Goal: Information Seeking & Learning: Compare options

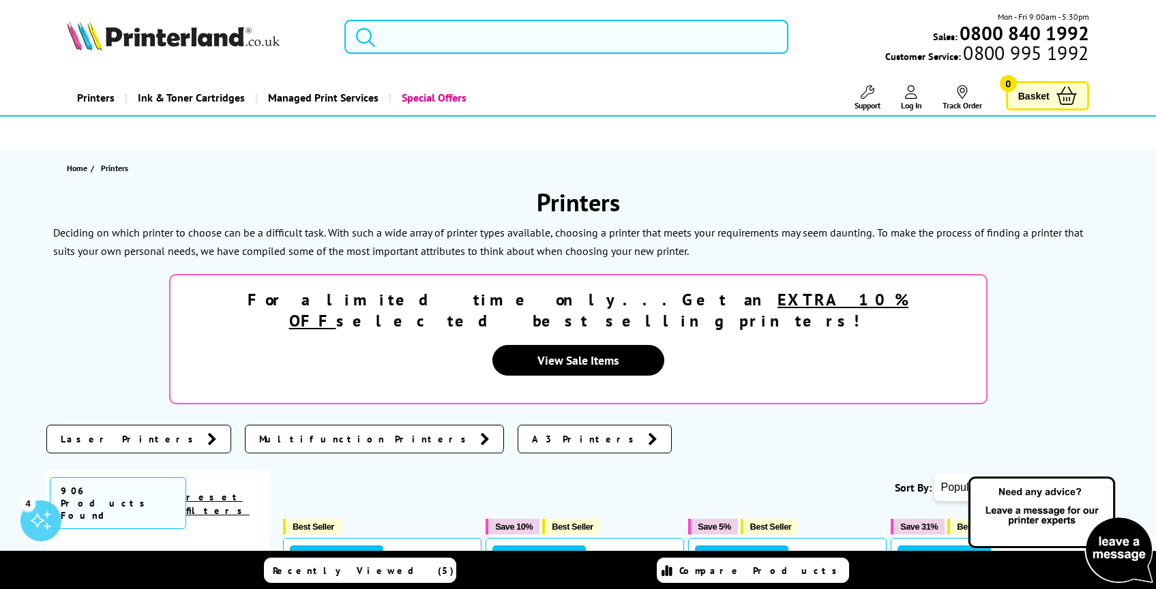
click at [413, 38] on input "search" at bounding box center [566, 37] width 444 height 34
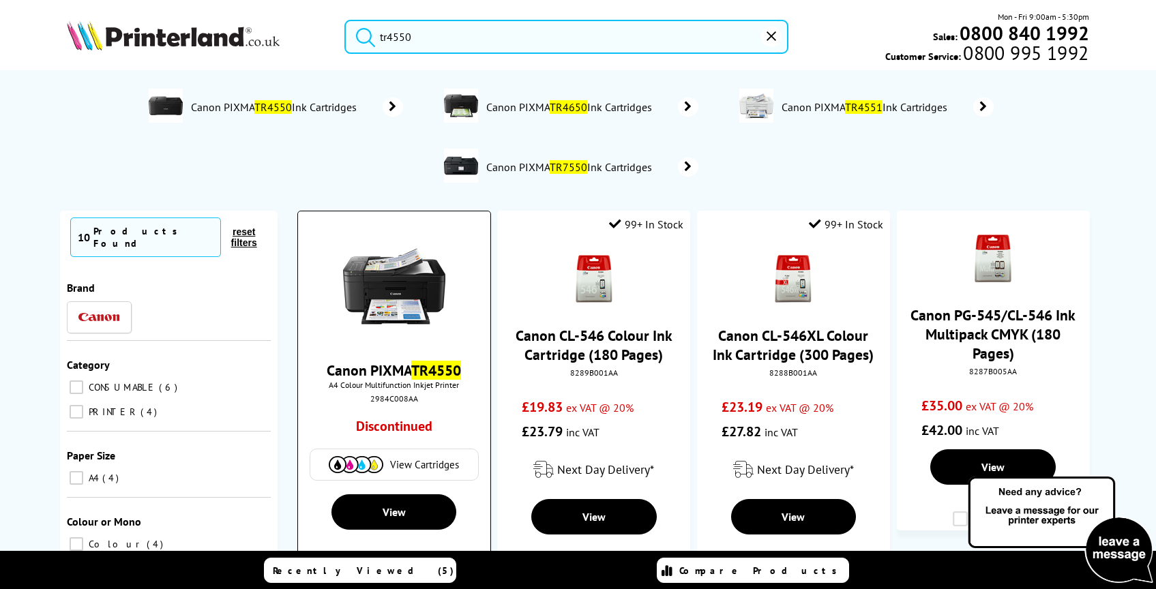
type input "tr4550"
click at [391, 282] on img at bounding box center [394, 286] width 102 height 102
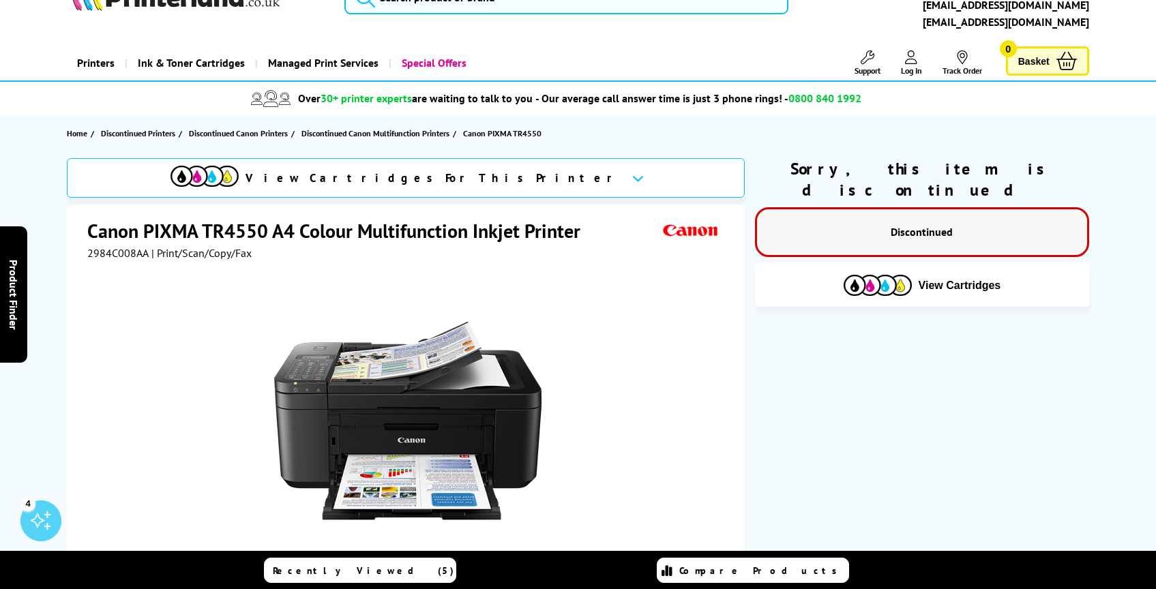
scroll to position [33, 0]
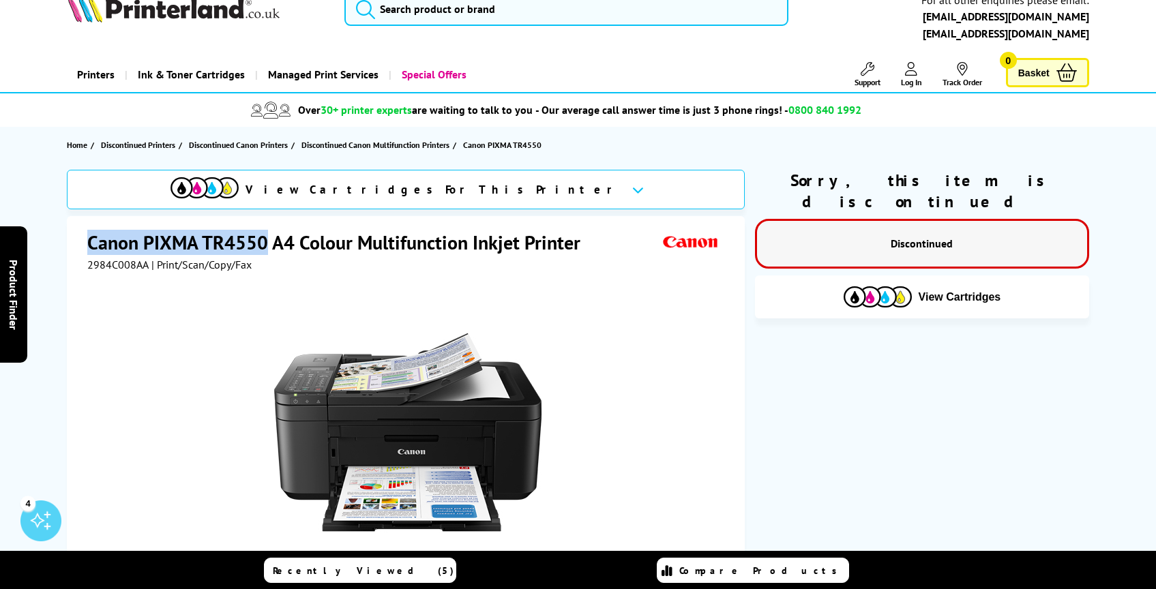
drag, startPoint x: 92, startPoint y: 245, endPoint x: 268, endPoint y: 243, distance: 175.9
click at [268, 243] on h1 "Canon PIXMA TR4550 A4 Colour Multifunction Inkjet Printer" at bounding box center [340, 242] width 507 height 25
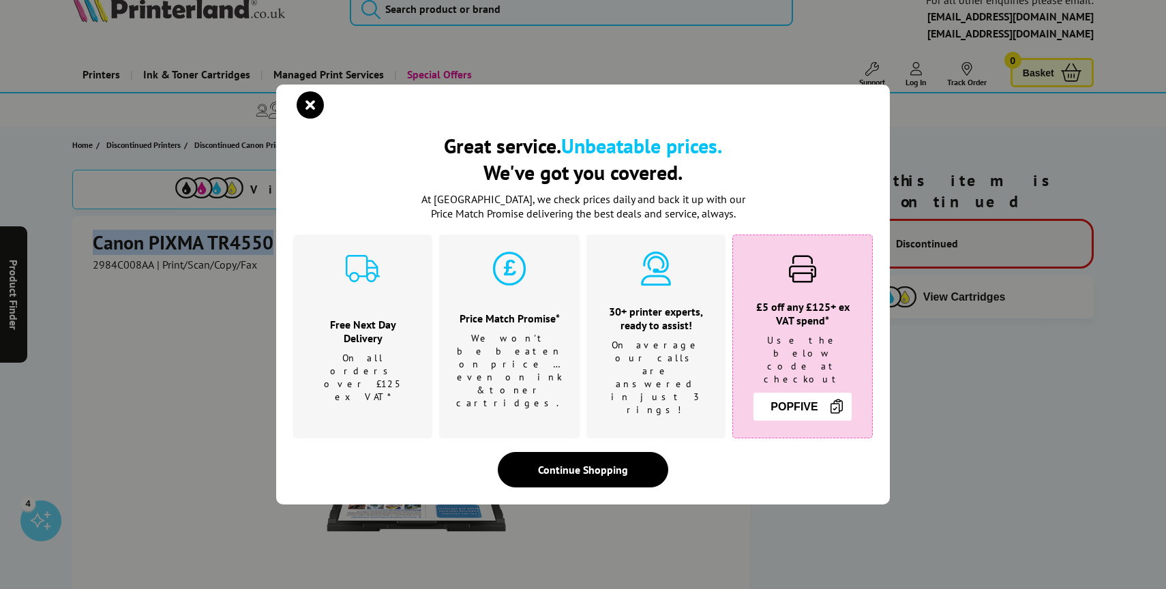
copy h1 "Canon PIXMA TR4550"
click at [315, 119] on icon "close modal" at bounding box center [310, 104] width 27 height 27
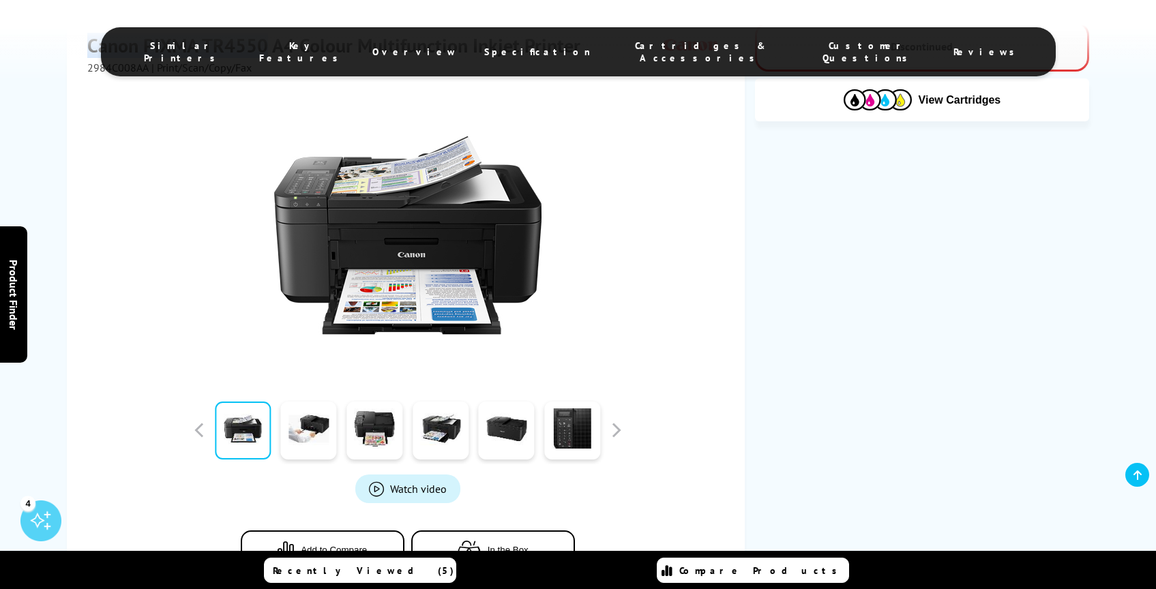
scroll to position [531, 0]
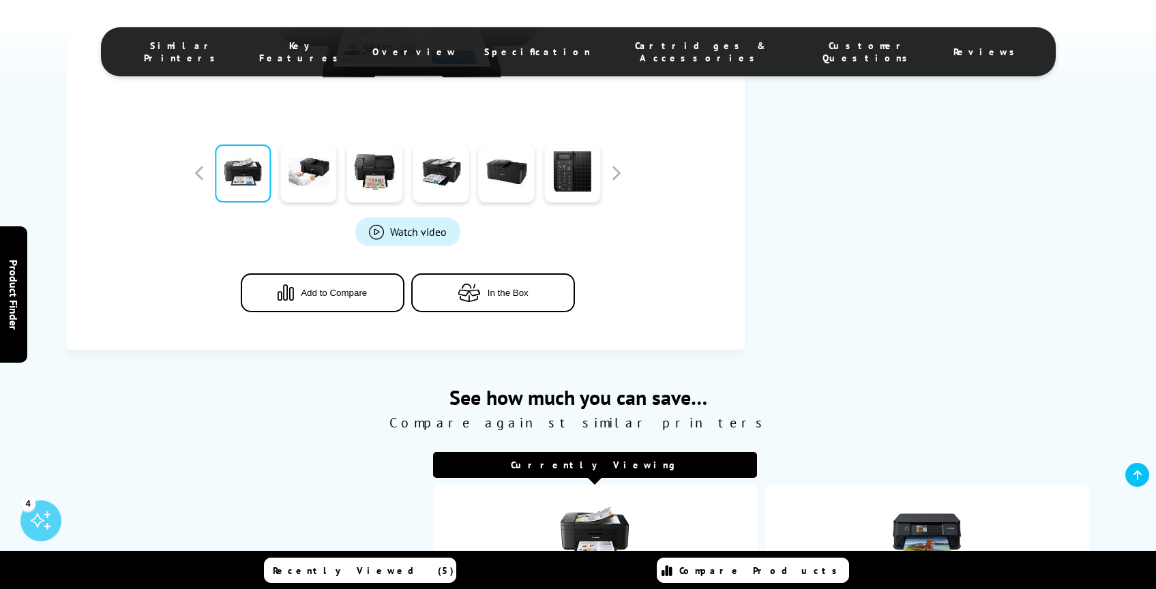
click at [561, 46] on span "Specification" at bounding box center [537, 52] width 106 height 12
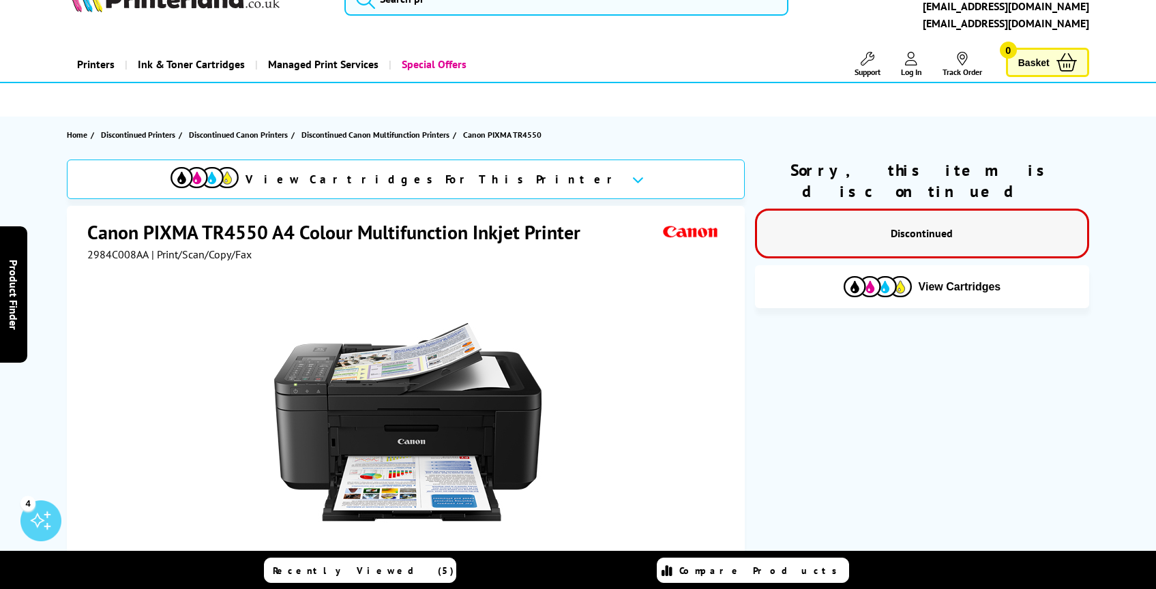
scroll to position [0, 0]
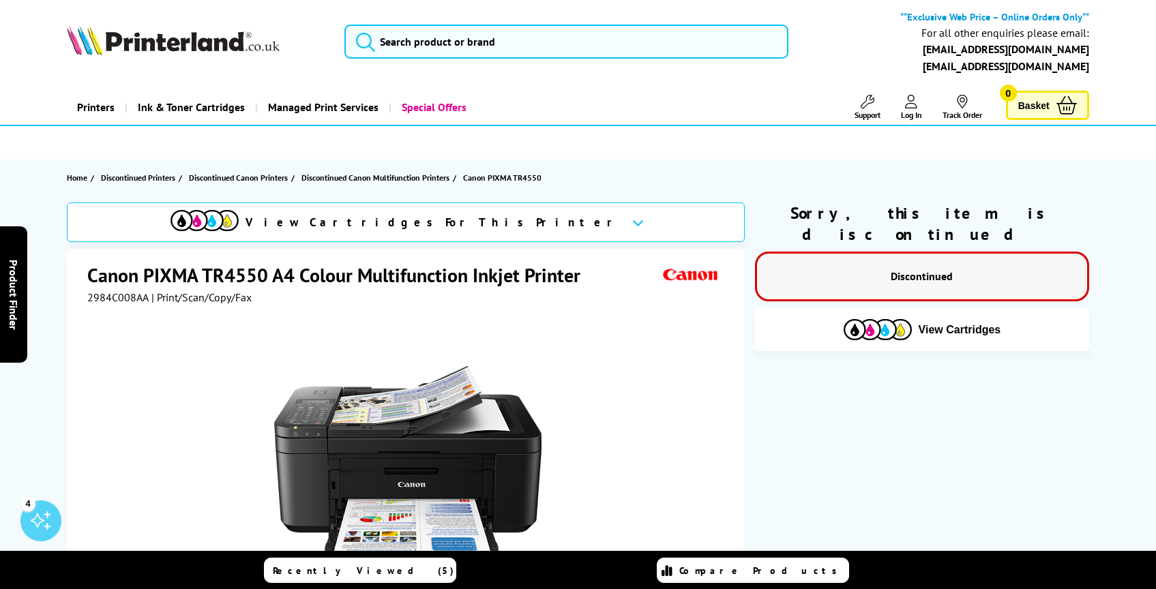
click at [446, 63] on div "**Exclusive Web Price – Online Orders Only** For all other enquiries please ema…" at bounding box center [578, 45] width 1091 height 70
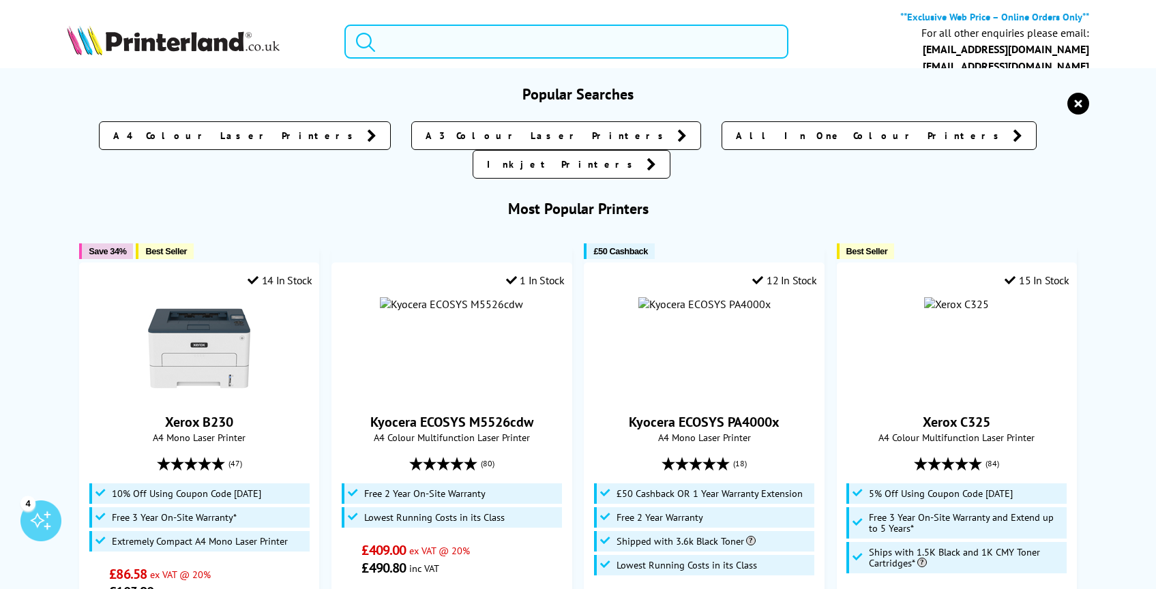
click at [456, 40] on input "search" at bounding box center [566, 42] width 444 height 34
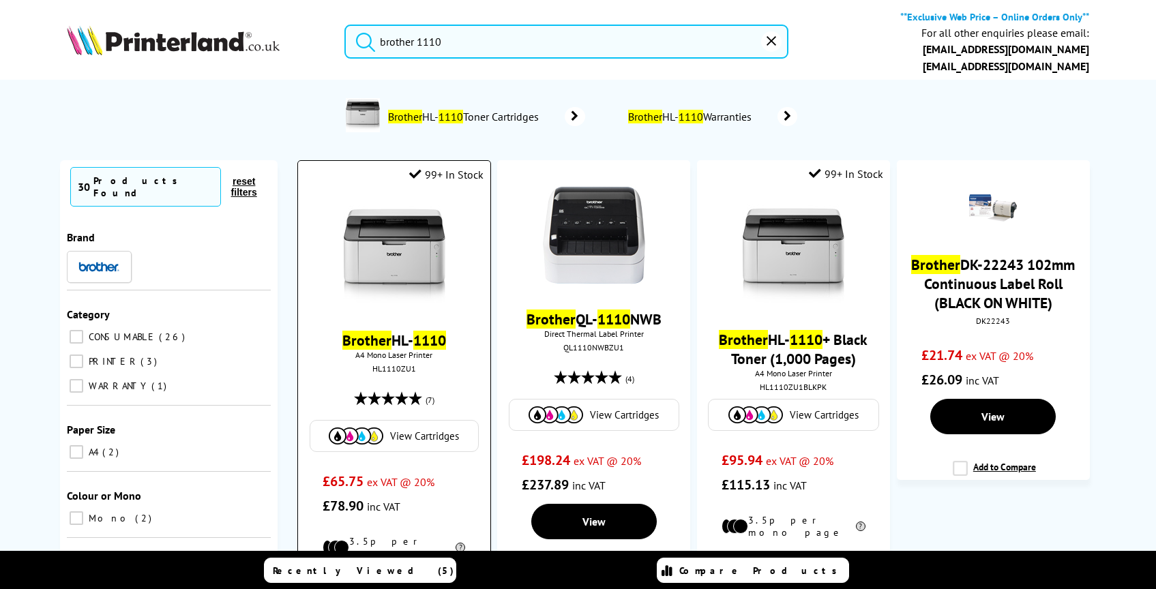
type input "brother 1110"
click at [406, 341] on link "Brother HL- 1110" at bounding box center [394, 340] width 104 height 19
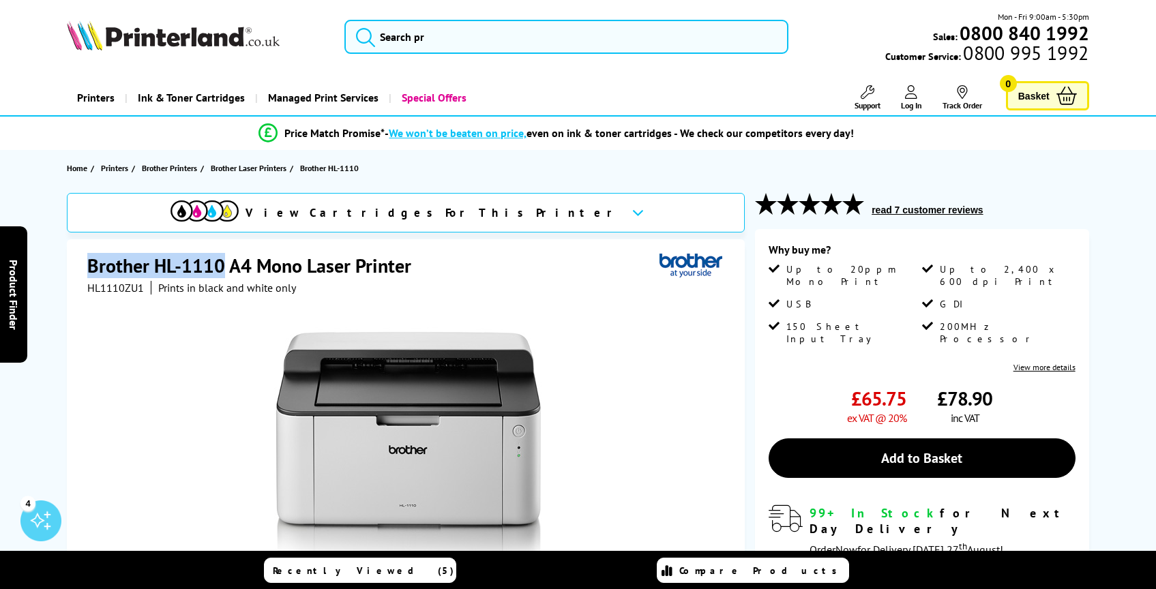
drag, startPoint x: 85, startPoint y: 269, endPoint x: 224, endPoint y: 265, distance: 139.2
click at [224, 265] on div "Brother HL-1110 A4 Mono Laser Printer HL1110ZU1 Prints in black and white only …" at bounding box center [406, 513] width 678 height 549
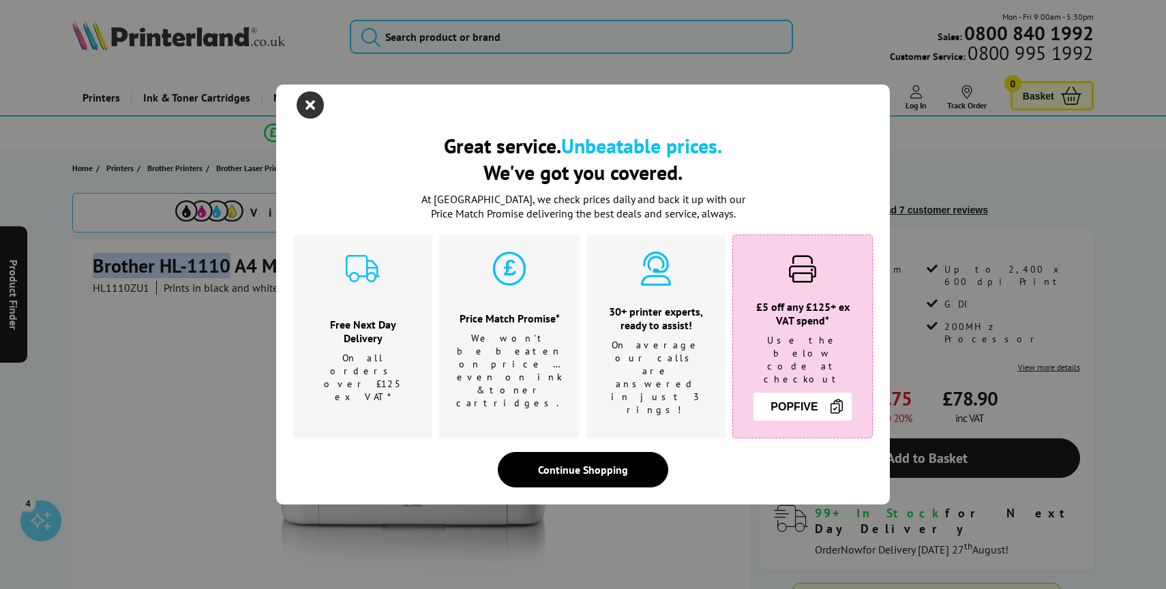
click at [314, 115] on icon "close modal" at bounding box center [310, 104] width 27 height 27
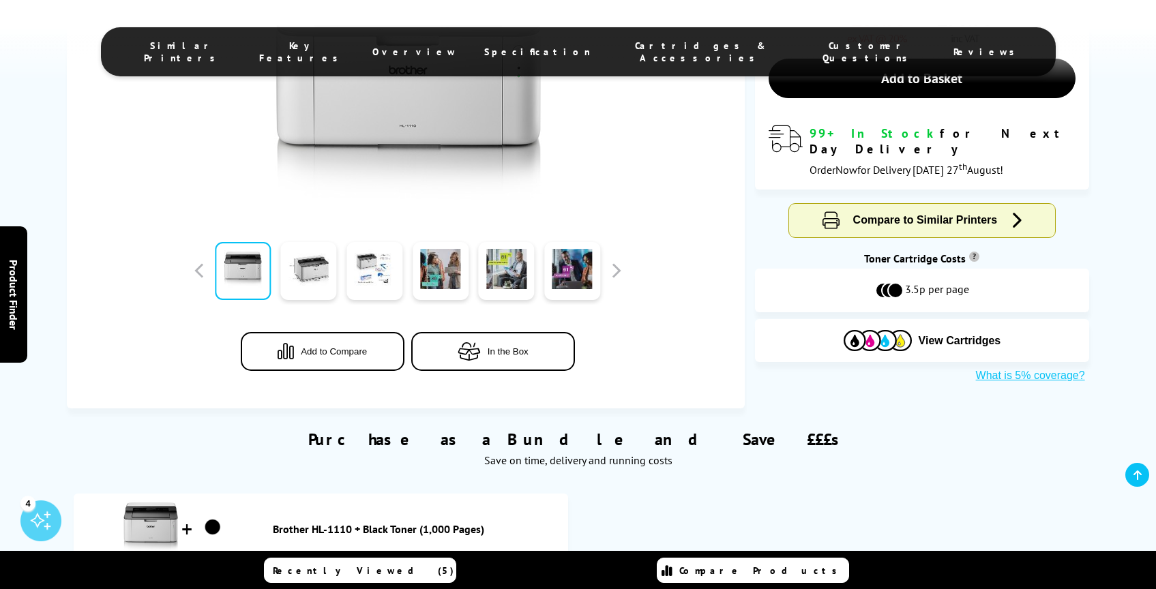
scroll to position [413, 0]
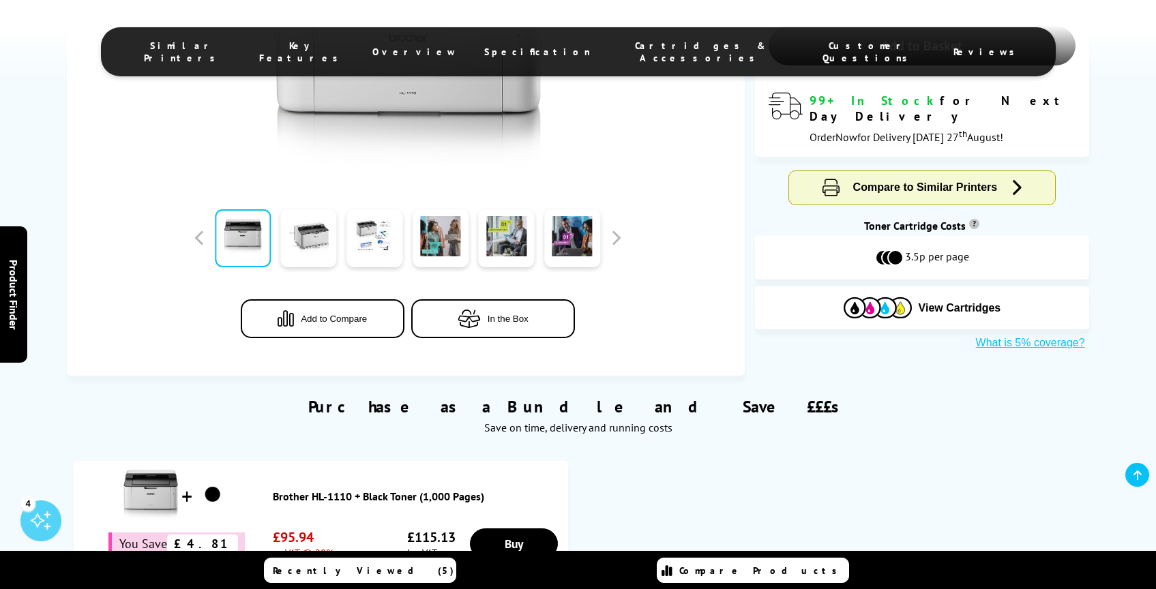
click at [635, 52] on ul "Similar Printers Key Features Overview Specification Cartridges & Accessories C…" at bounding box center [578, 51] width 955 height 49
click at [650, 44] on span "Cartridges & Accessories" at bounding box center [701, 52] width 166 height 25
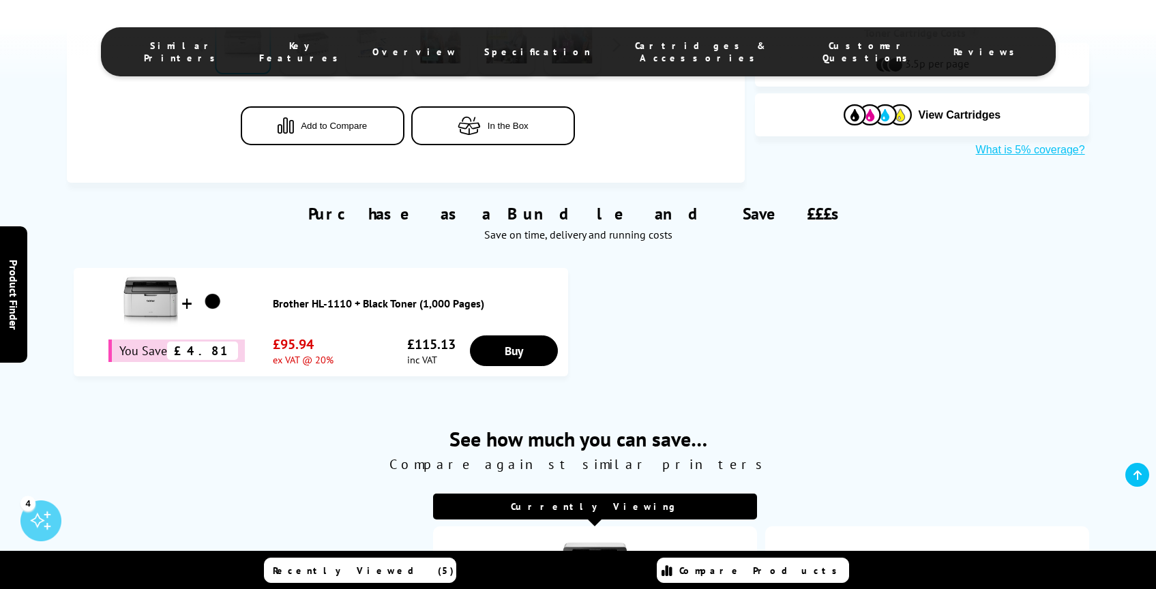
scroll to position [0, 0]
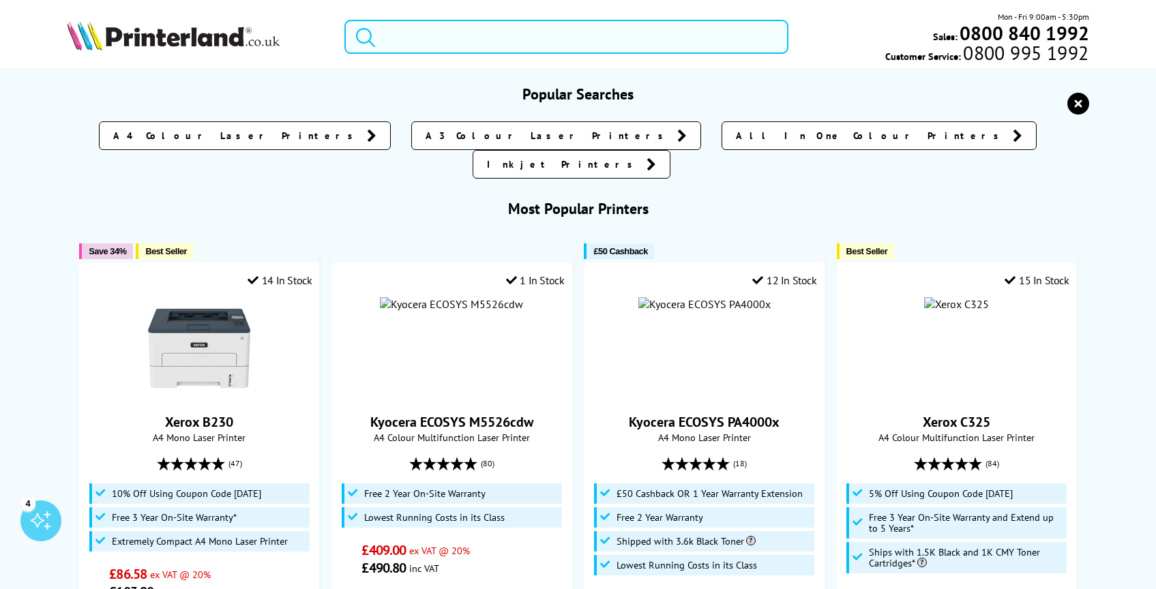
click at [457, 44] on input "search" at bounding box center [566, 37] width 444 height 34
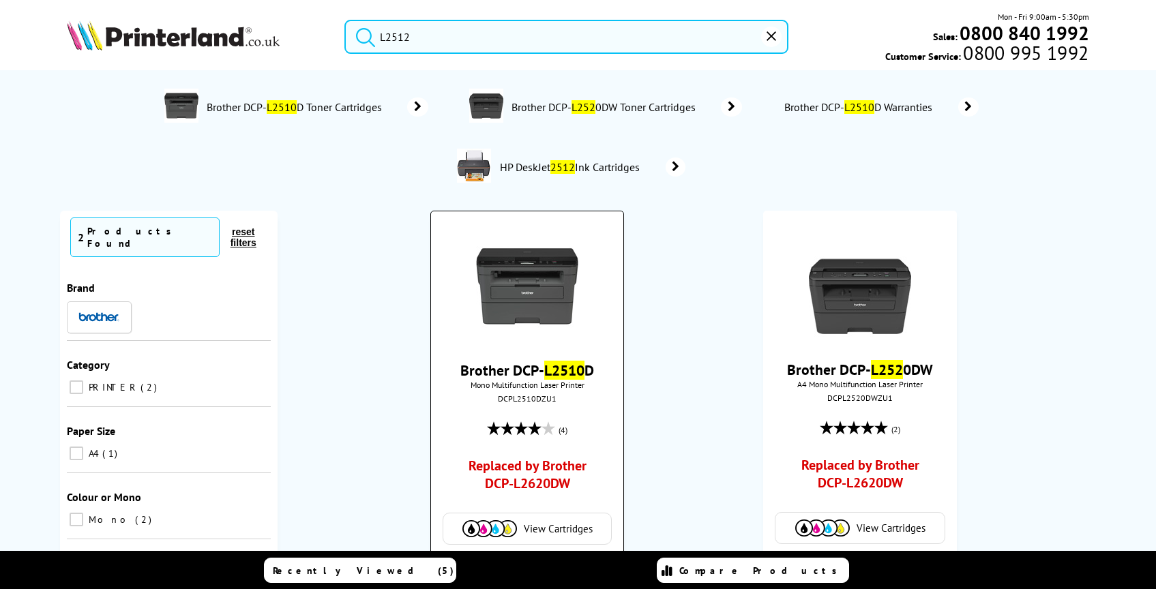
type input "L2512"
click at [561, 369] on mark "L2510" at bounding box center [564, 370] width 40 height 19
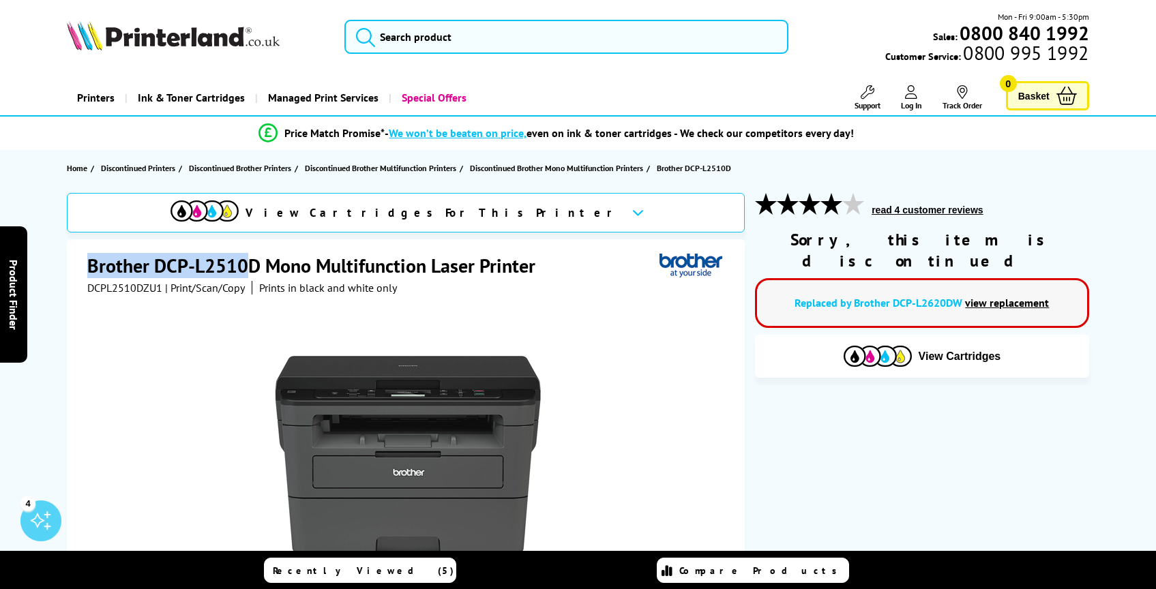
drag, startPoint x: 87, startPoint y: 263, endPoint x: 253, endPoint y: 261, distance: 165.7
click at [253, 261] on h1 "Brother DCP-L2510D Mono Multifunction Laser Printer" at bounding box center [318, 265] width 462 height 25
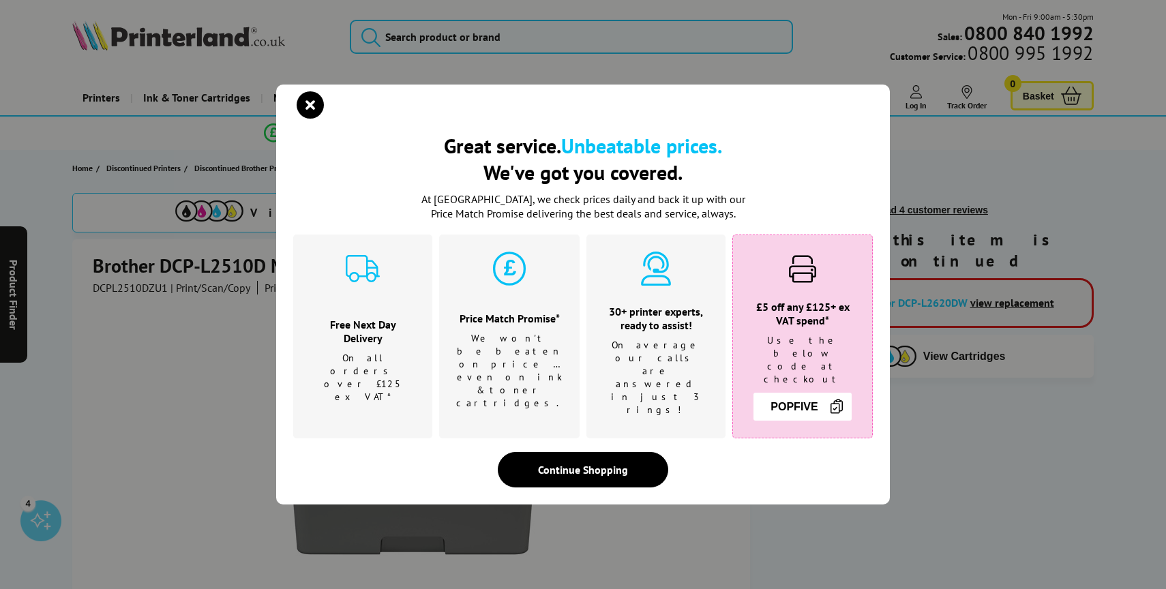
click at [270, 268] on div "Great service. Unbeatable prices. We've got you covered. Great service. Unbeata…" at bounding box center [583, 294] width 1166 height 589
click at [311, 105] on icon "close modal" at bounding box center [310, 104] width 27 height 27
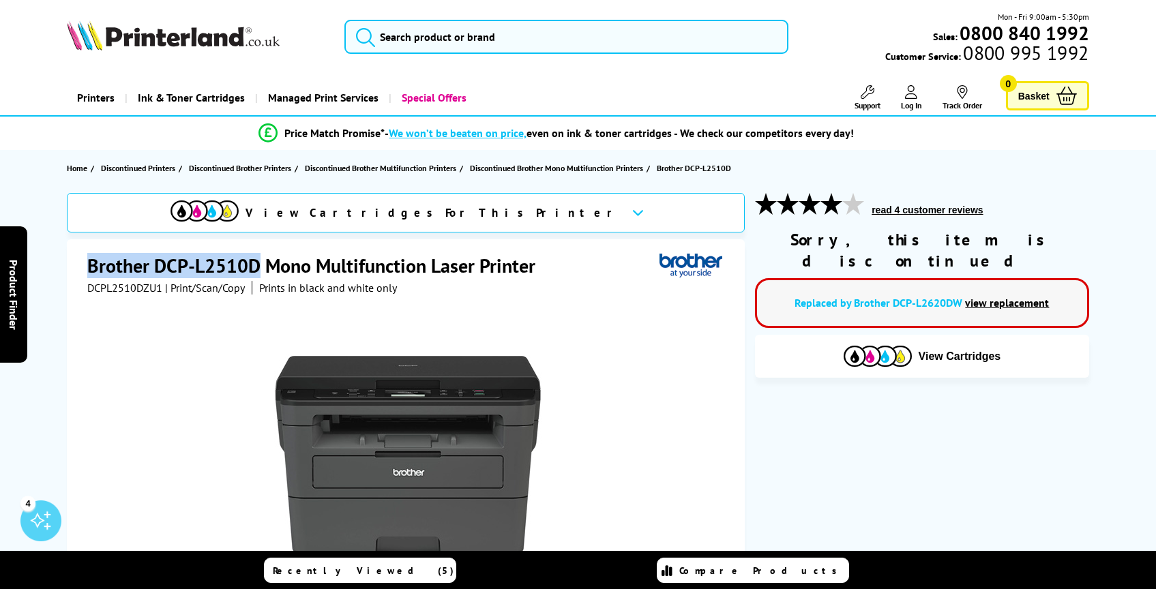
drag, startPoint x: 256, startPoint y: 264, endPoint x: 90, endPoint y: 273, distance: 166.7
click at [90, 273] on h1 "Brother DCP-L2510D Mono Multifunction Laser Printer" at bounding box center [318, 265] width 462 height 25
copy h1 "Brother DCP-L2510D"
click at [437, 41] on input "search" at bounding box center [566, 37] width 444 height 34
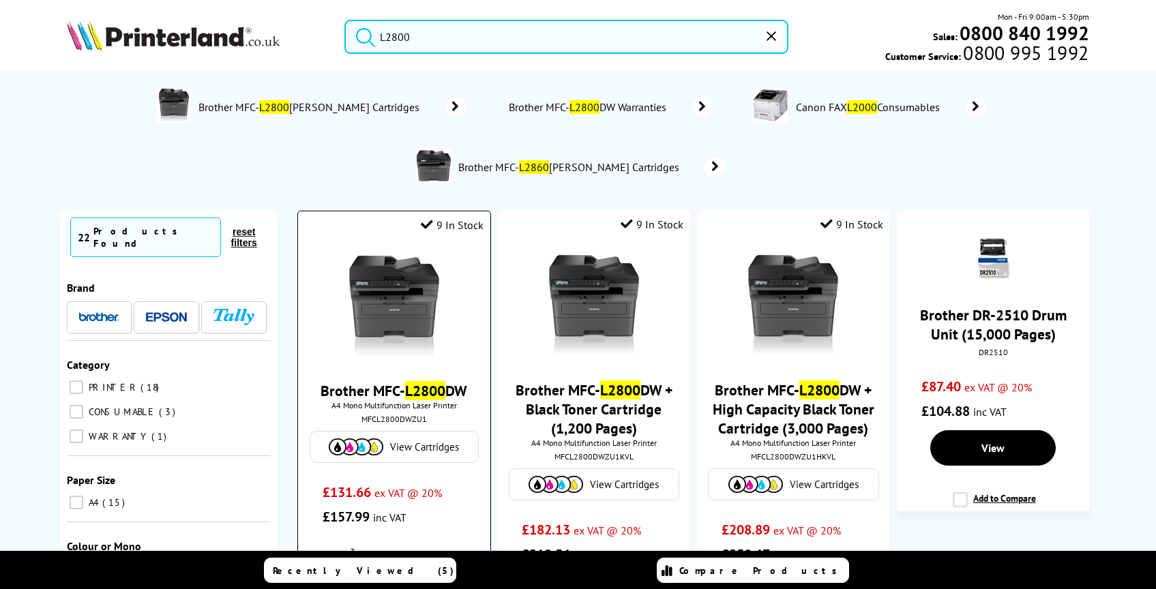
scroll to position [40, 0]
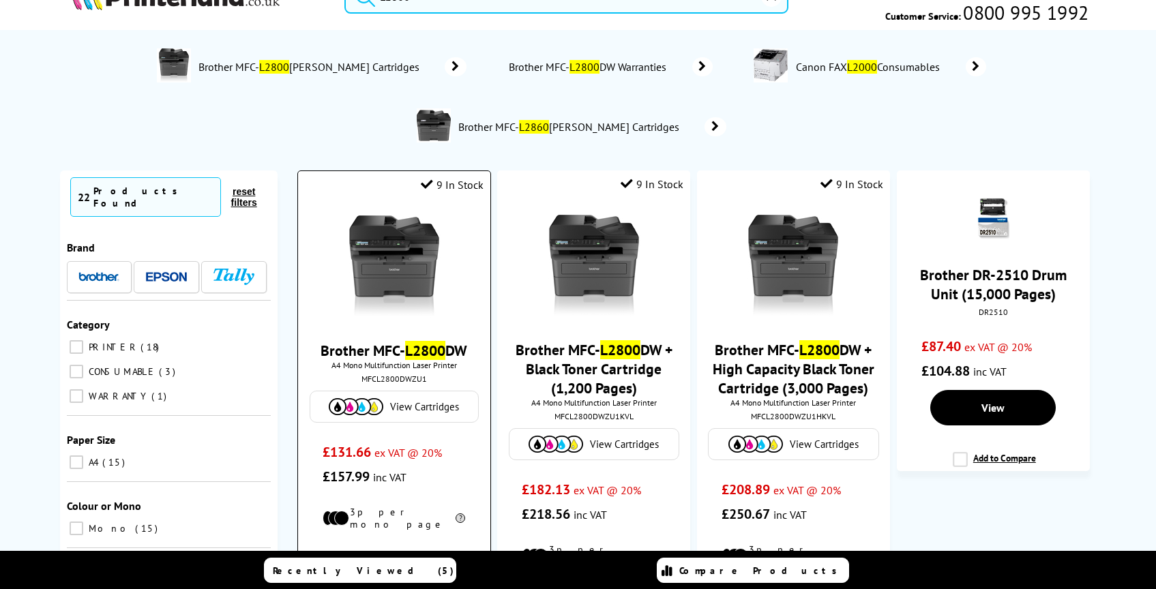
type input "L2800"
click at [406, 355] on mark "L2800" at bounding box center [425, 350] width 40 height 19
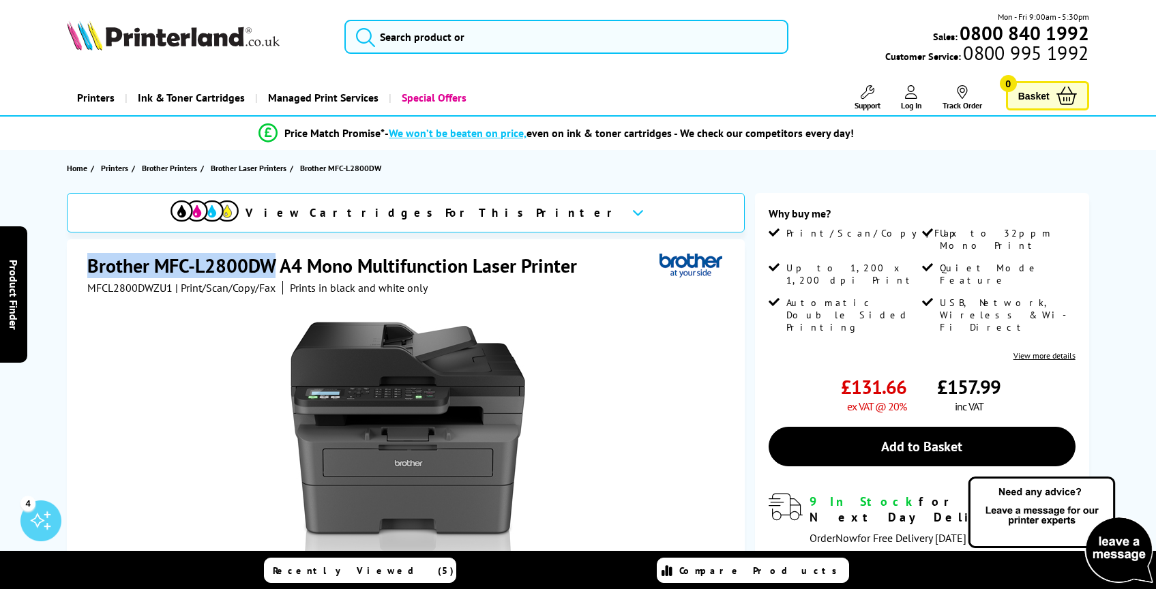
drag, startPoint x: 87, startPoint y: 267, endPoint x: 274, endPoint y: 265, distance: 186.9
click at [274, 265] on h1 "Brother MFC-L2800DW A4 Mono Multifunction Laser Printer" at bounding box center [338, 265] width 503 height 25
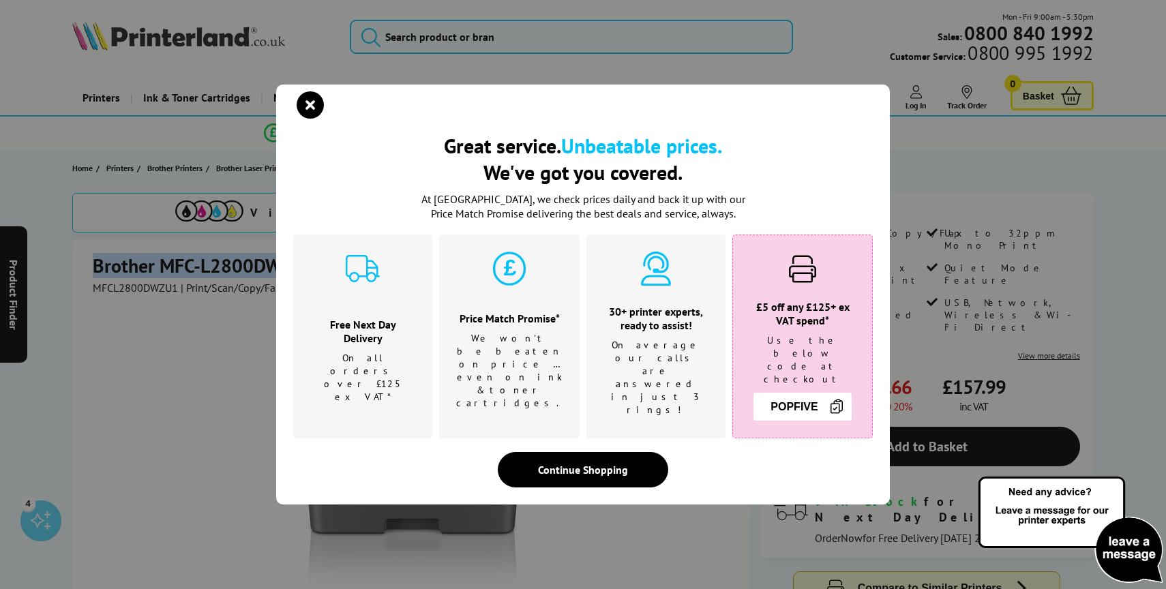
copy h1 "Brother MFC-L2800DW"
click at [314, 114] on icon "close modal" at bounding box center [310, 104] width 27 height 27
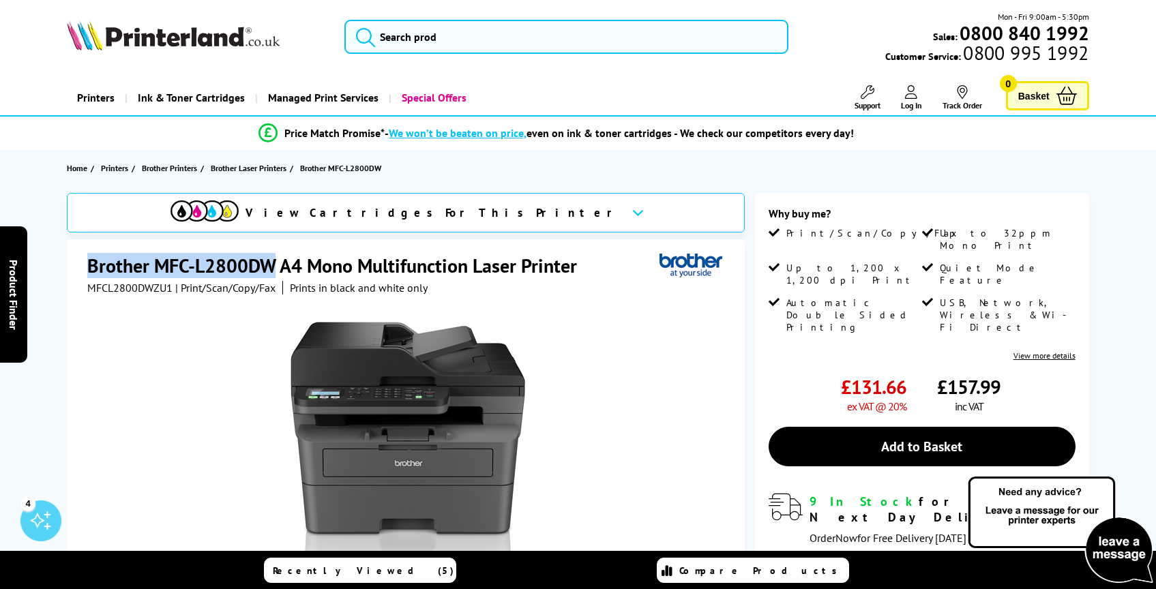
click at [267, 267] on h1 "Brother MFC-L2800DW A4 Mono Multifunction Laser Printer" at bounding box center [338, 265] width 503 height 25
click at [274, 267] on h1 "Brother MFC-L2800DW A4 Mono Multifunction Laser Printer" at bounding box center [338, 265] width 503 height 25
drag, startPoint x: 276, startPoint y: 267, endPoint x: 87, endPoint y: 263, distance: 188.9
click at [87, 263] on h1 "Brother MFC-L2800DW A4 Mono Multifunction Laser Printer" at bounding box center [338, 265] width 503 height 25
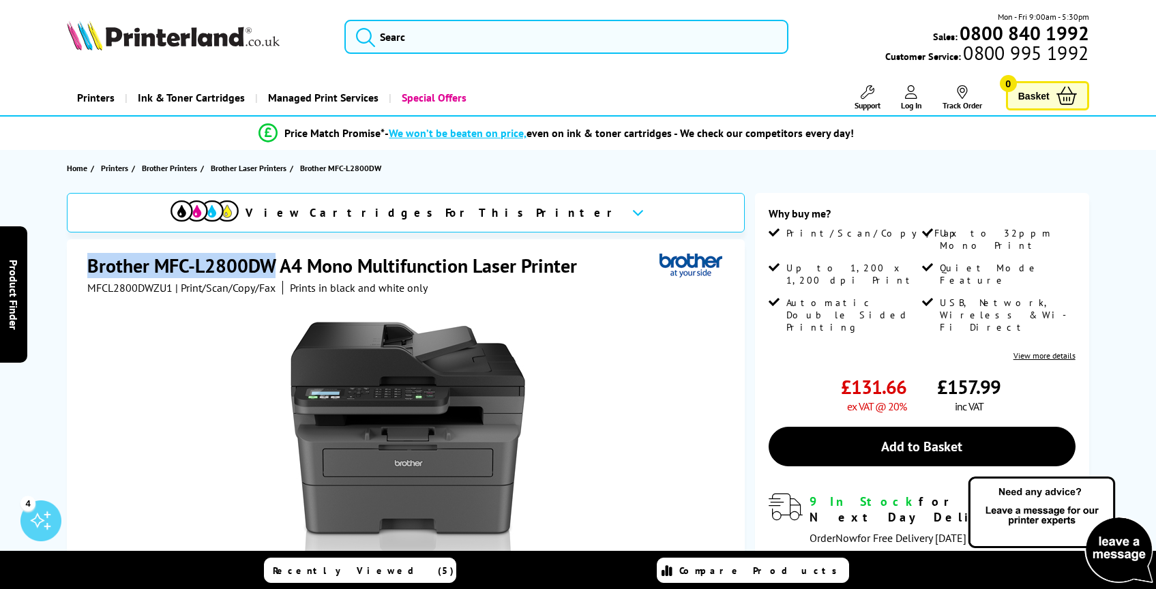
copy h1 "Brother MFC-L2800DW"
click at [224, 285] on span "| Print/Scan/Copy/Fax" at bounding box center [225, 288] width 100 height 14
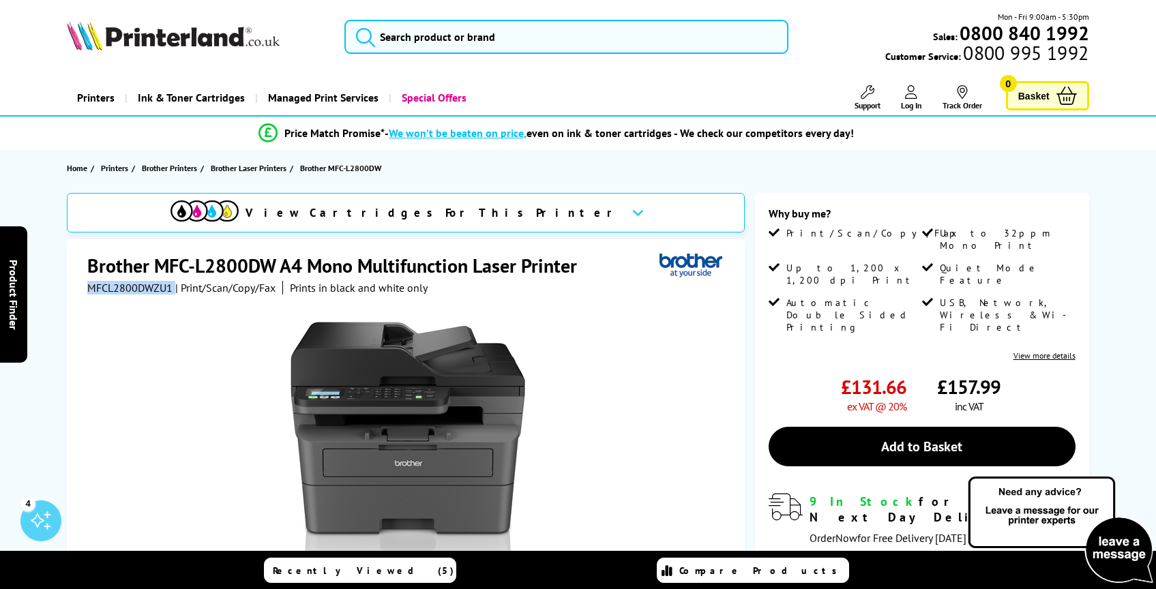
drag, startPoint x: 172, startPoint y: 290, endPoint x: 84, endPoint y: 288, distance: 88.0
click at [84, 288] on div "Brother MFC-L2800DW A4 Mono Multifunction Laser Printer MFCL2800DWZU1 | Print/S…" at bounding box center [406, 513] width 678 height 549
copy div "MFCL2800DWZU1"
click at [401, 34] on input "search" at bounding box center [566, 37] width 444 height 34
paste input "HP DeskJet 2810e"
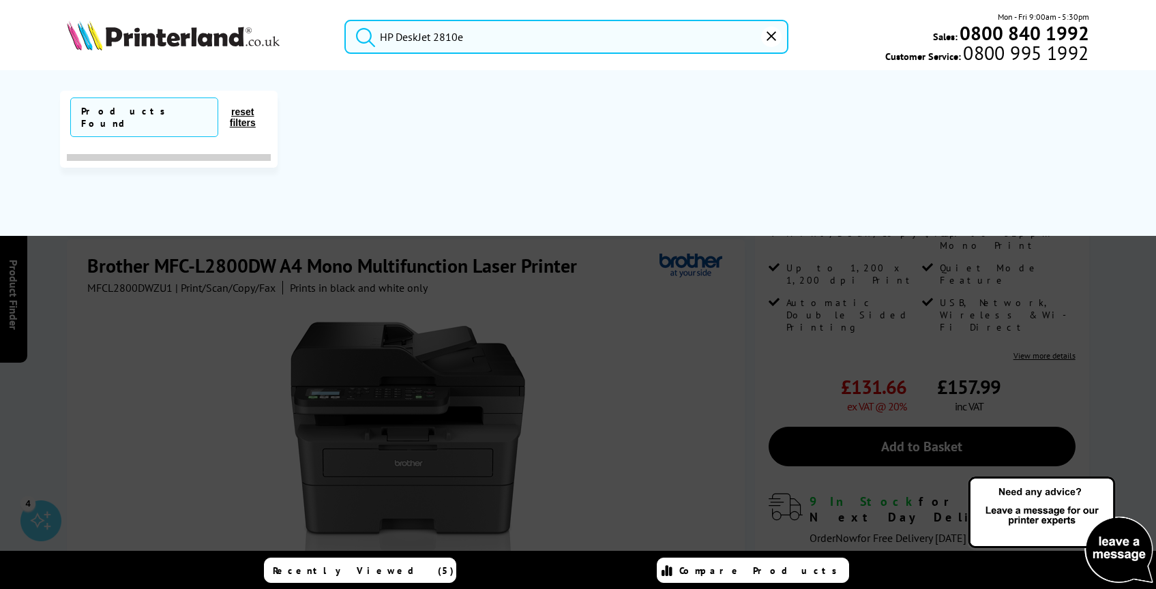
type input "HP DeskJet 2810e"
click at [345, 20] on button "submit" at bounding box center [362, 35] width 34 height 30
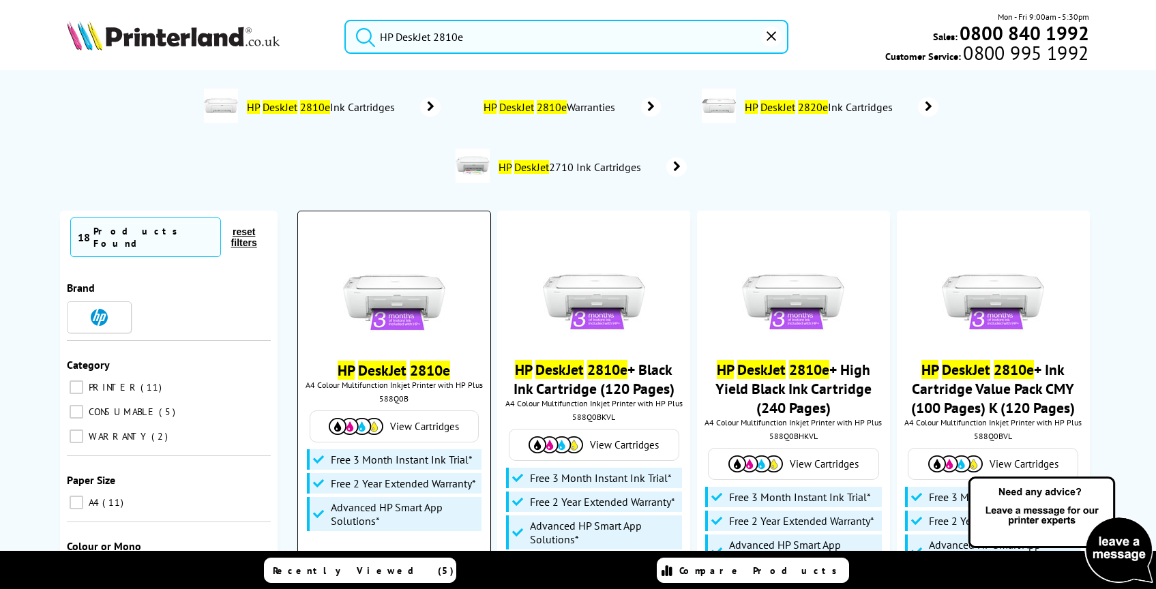
click at [396, 373] on mark "DeskJet" at bounding box center [382, 370] width 48 height 19
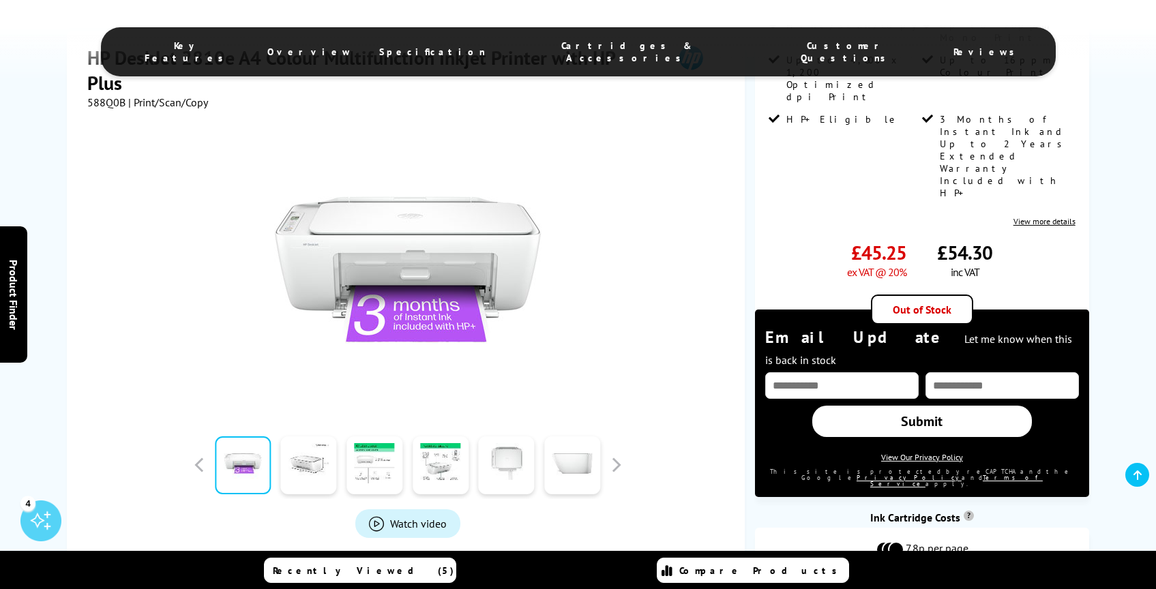
scroll to position [339, 0]
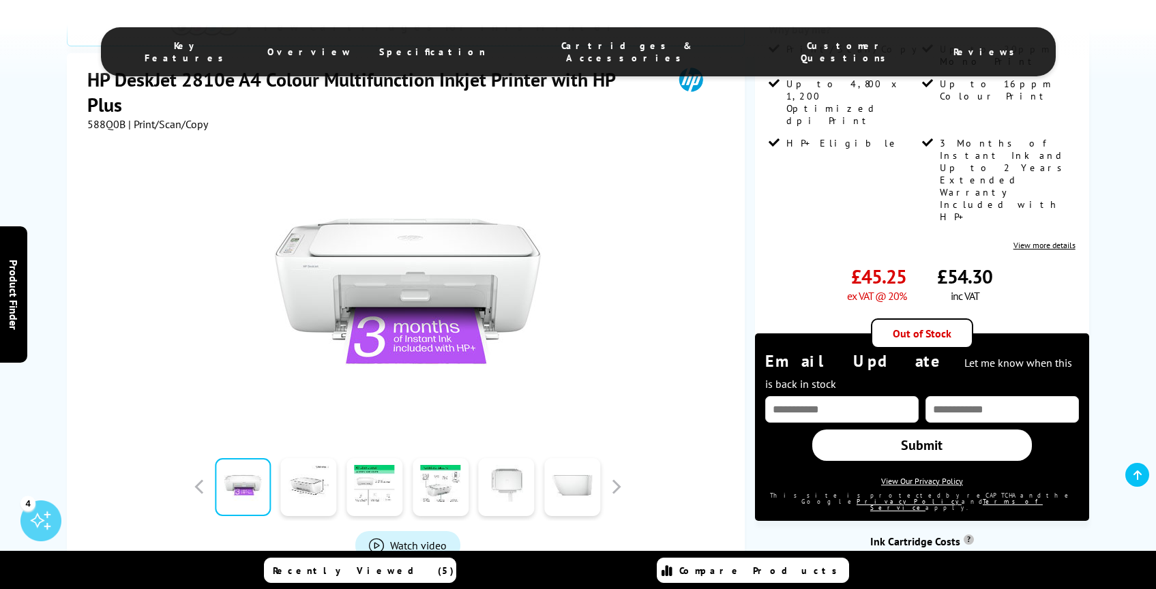
click at [614, 44] on span "Cartridges & Accessories" at bounding box center [627, 52] width 228 height 25
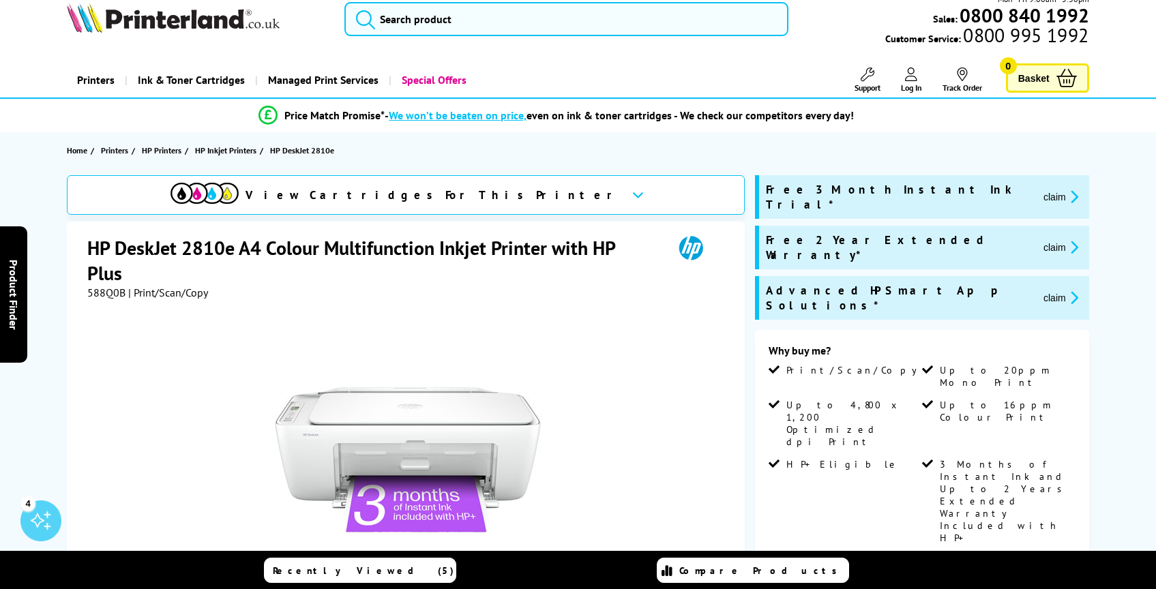
scroll to position [0, 0]
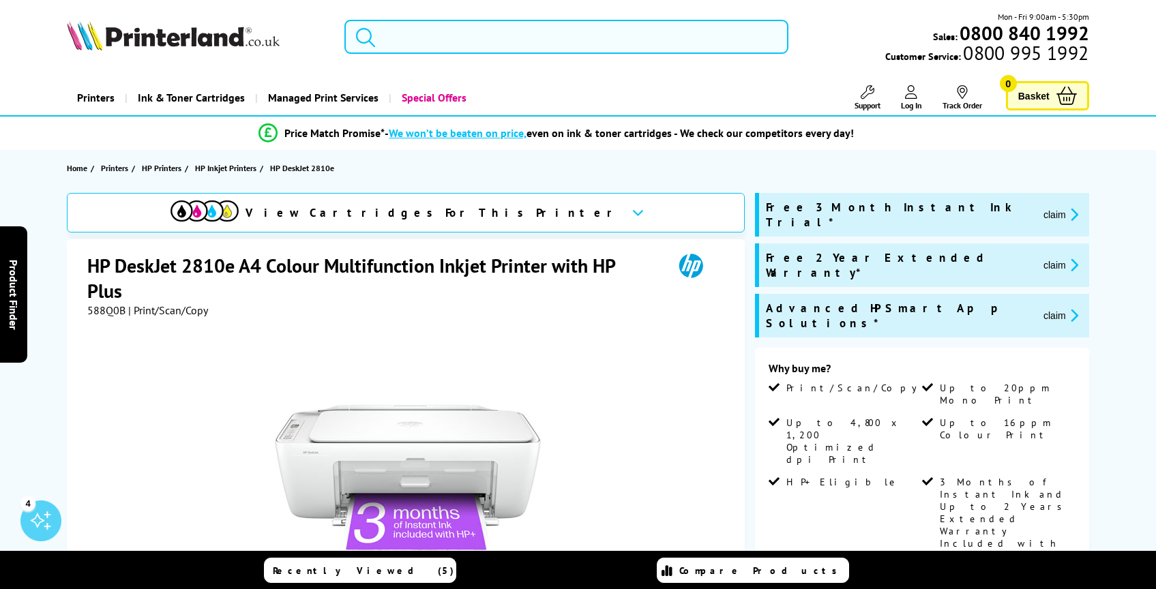
click at [483, 32] on input "search" at bounding box center [566, 37] width 444 height 34
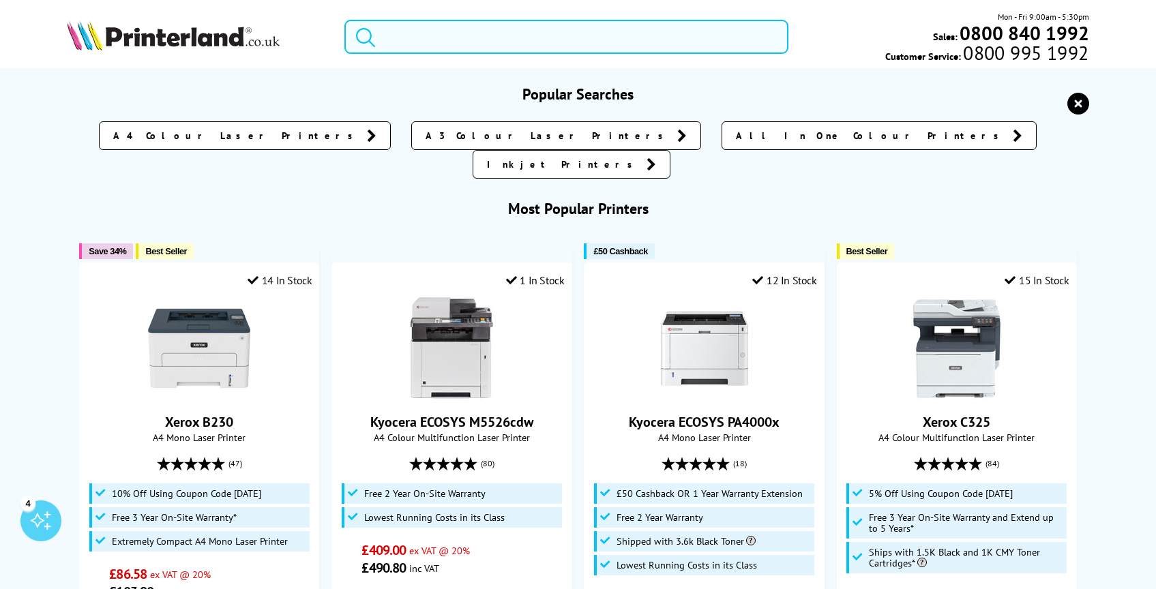
click at [486, 33] on input "search" at bounding box center [566, 37] width 444 height 34
paste input "HP DeskJet 4220e"
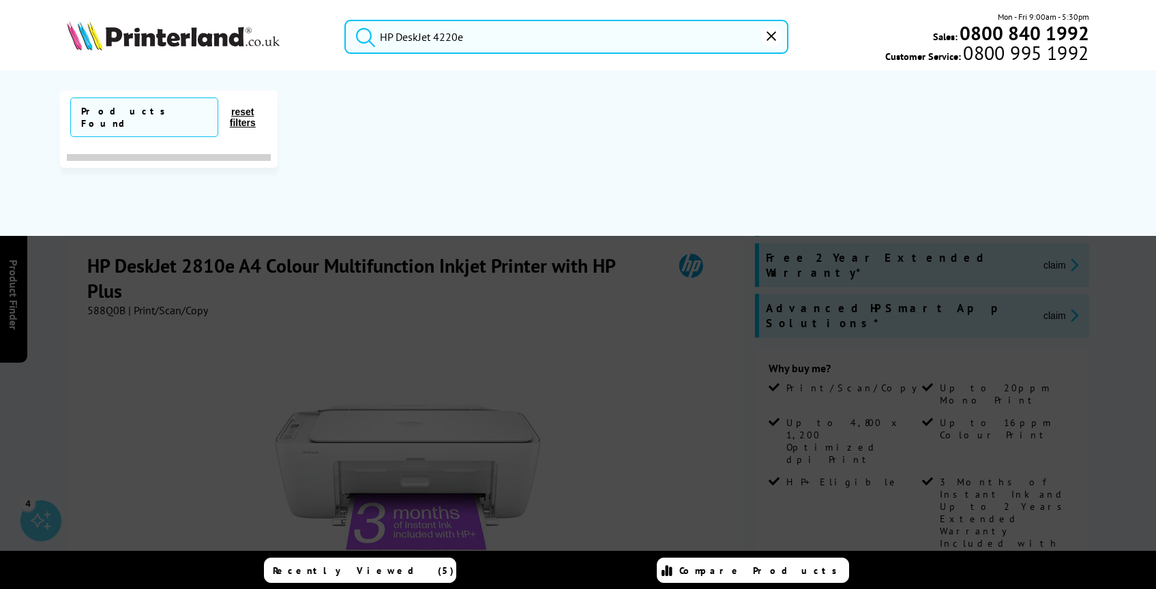
type input "HP DeskJet 4220e"
click at [345, 20] on button "submit" at bounding box center [362, 35] width 34 height 30
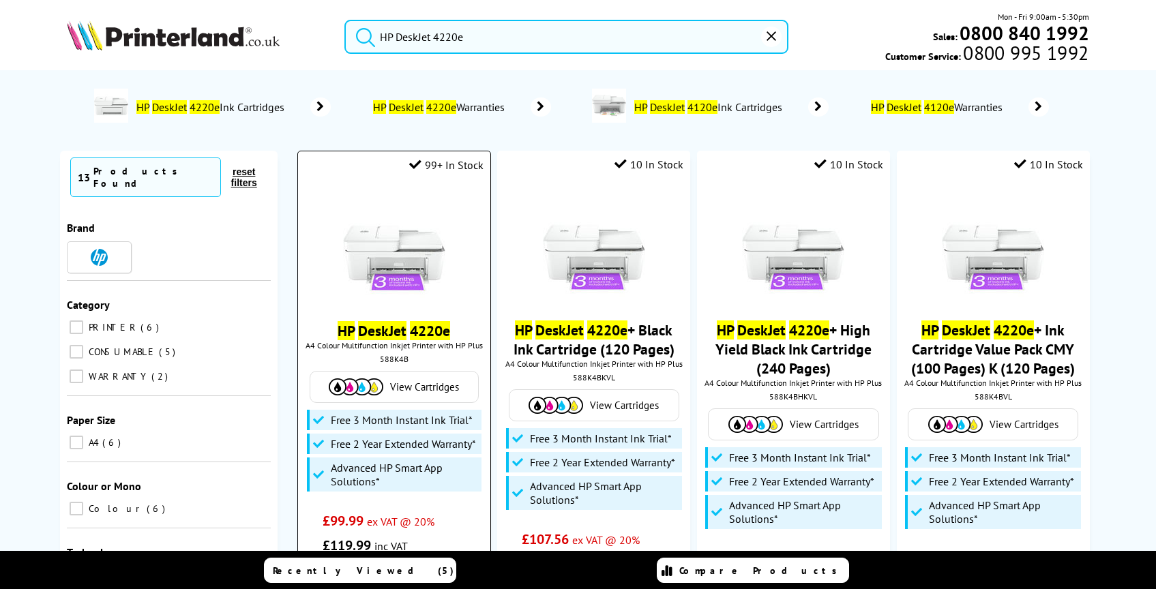
click at [423, 294] on img at bounding box center [394, 247] width 102 height 102
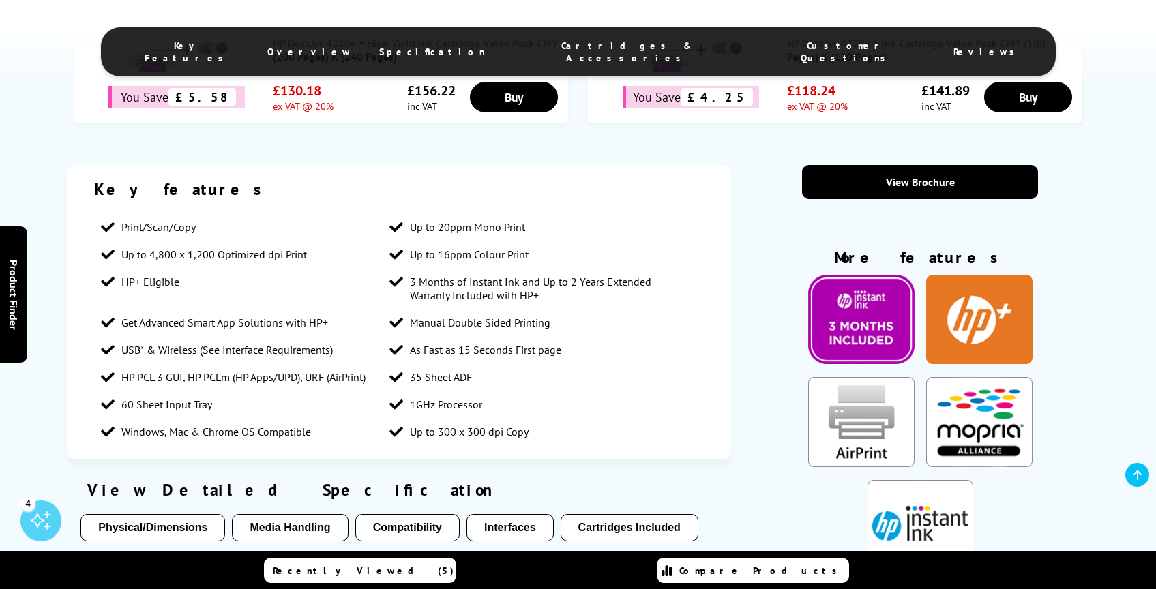
scroll to position [1211, 0]
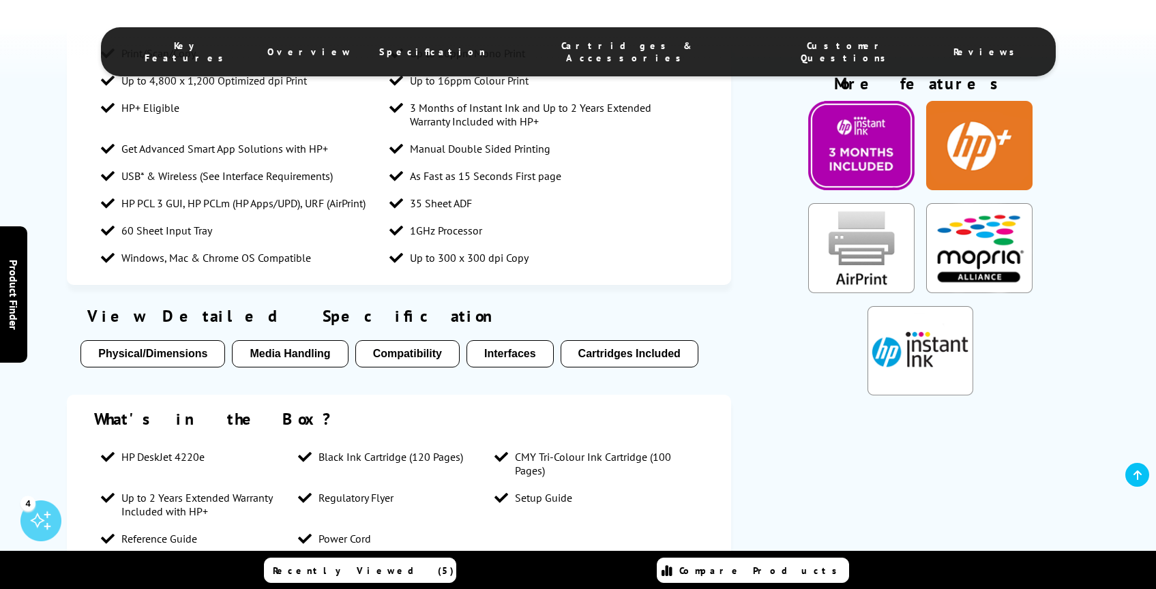
click at [629, 40] on span "Cartridges & Accessories" at bounding box center [627, 52] width 228 height 25
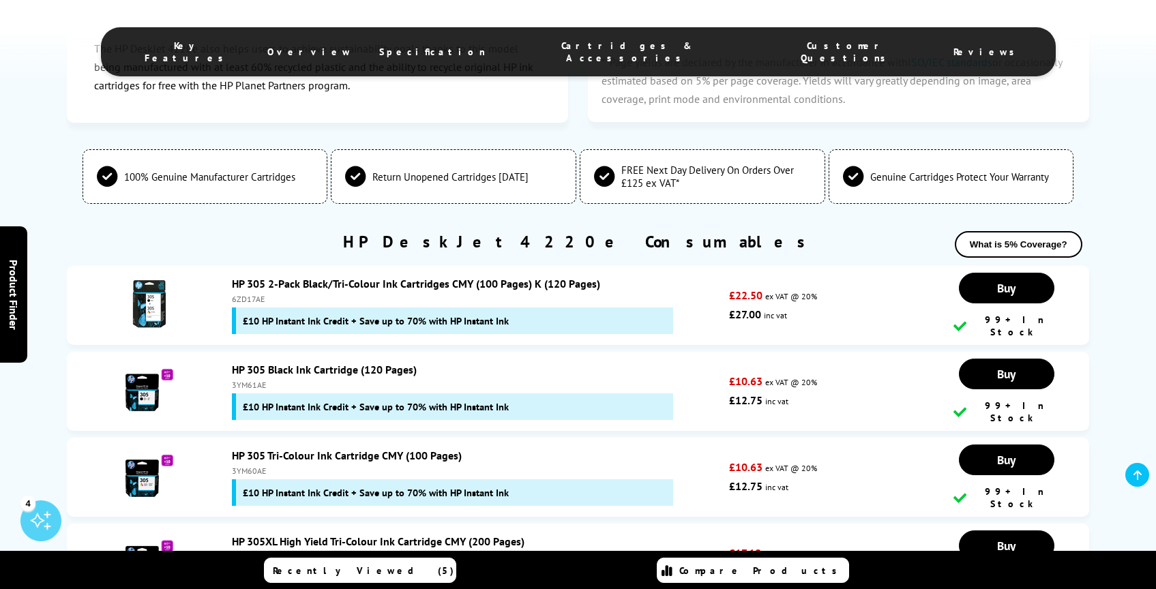
scroll to position [3151, 0]
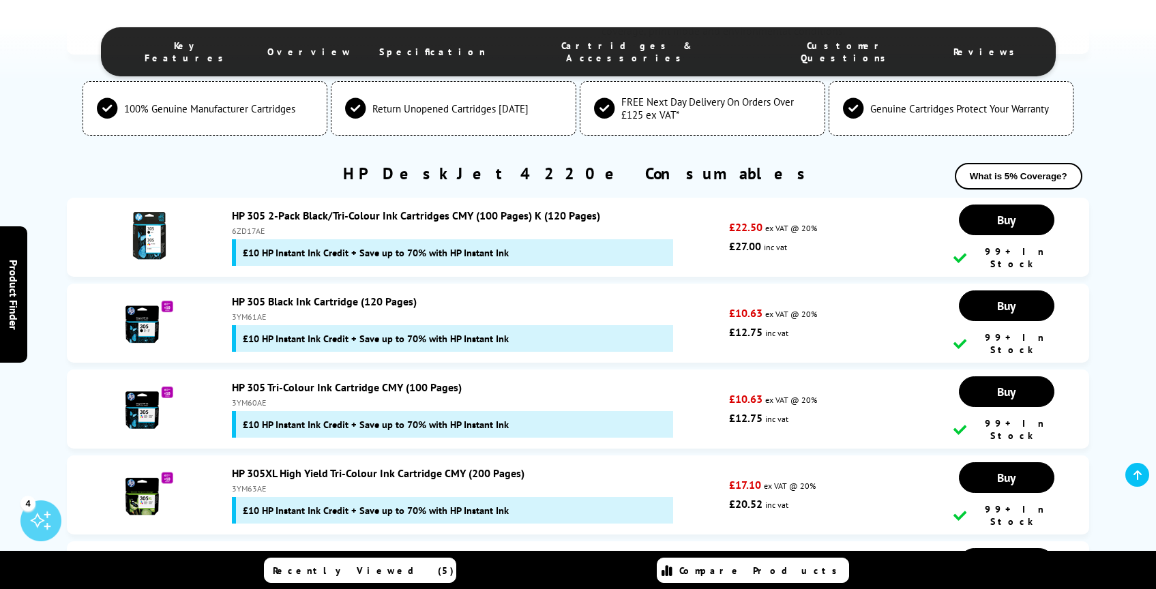
click at [250, 236] on div "6ZD17AE" at bounding box center [477, 231] width 490 height 10
copy div "6ZD17AE"
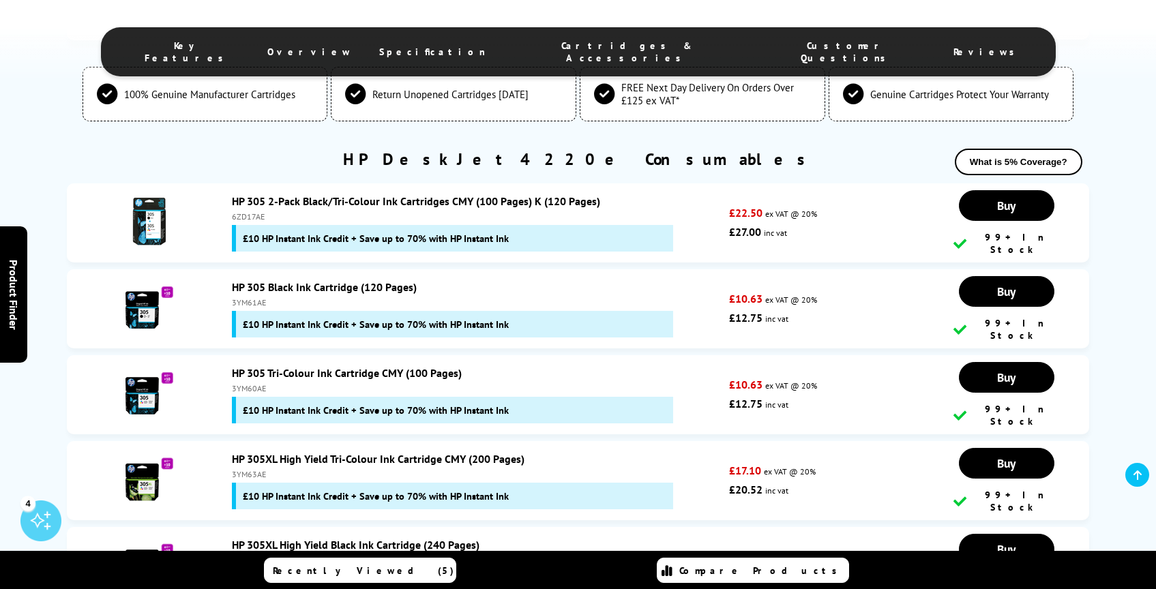
scroll to position [3170, 0]
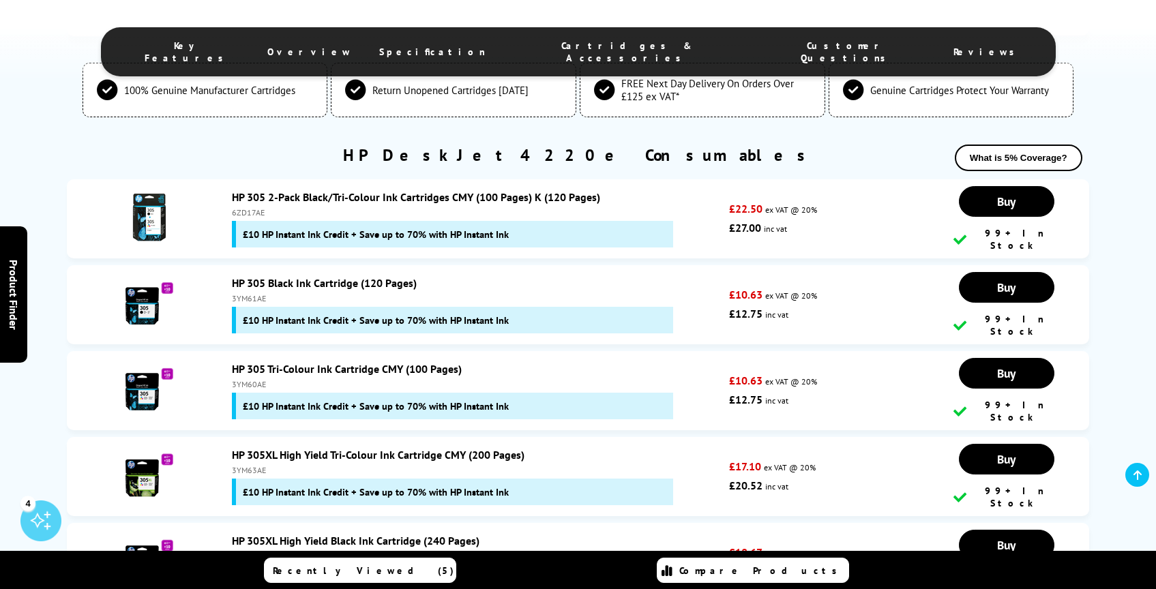
click at [259, 303] on div "3YM61AE" at bounding box center [477, 298] width 490 height 10
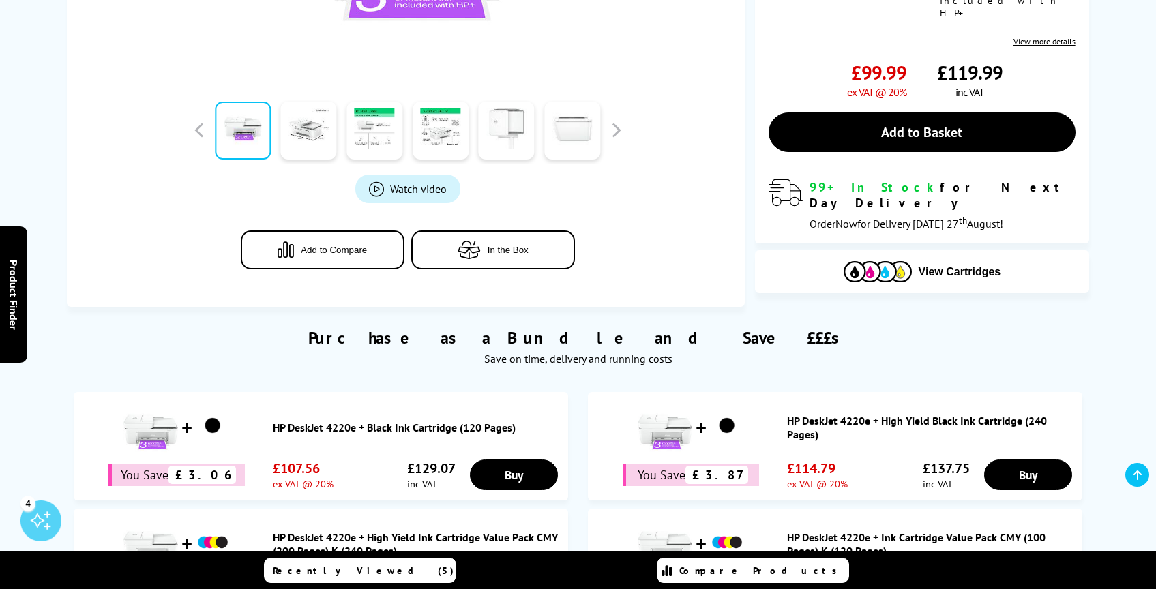
scroll to position [0, 0]
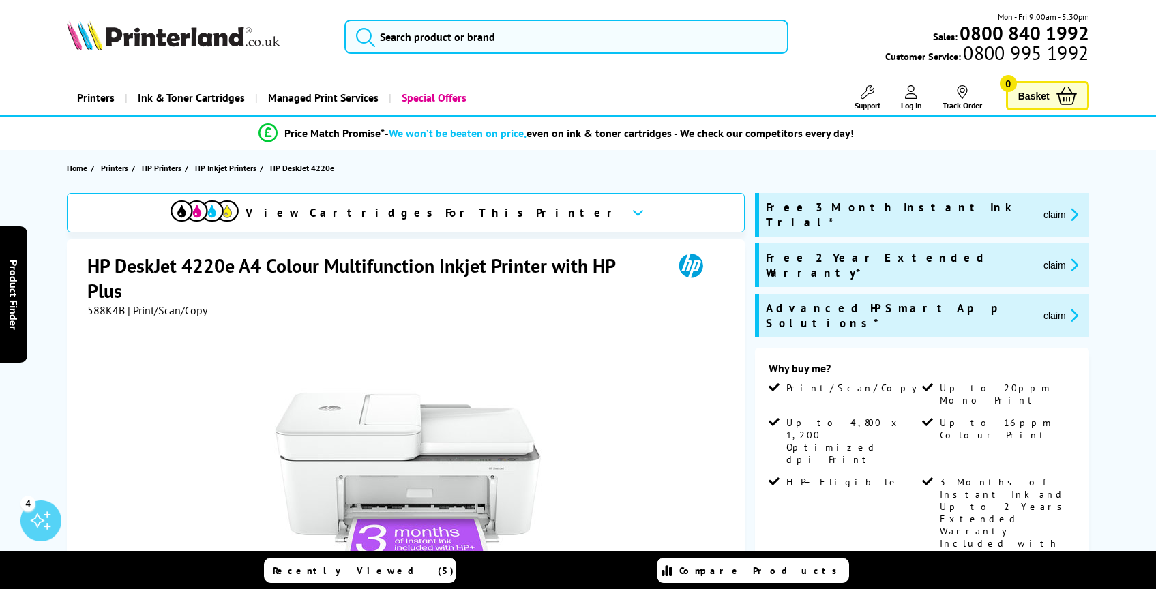
click at [462, 55] on div "Mon - Fri 9:00am - 5:30pm Sales: 0800 840 1992 Customer Service: 0800 995 1992" at bounding box center [578, 40] width 1091 height 60
click at [471, 44] on input "search" at bounding box center [566, 37] width 444 height 34
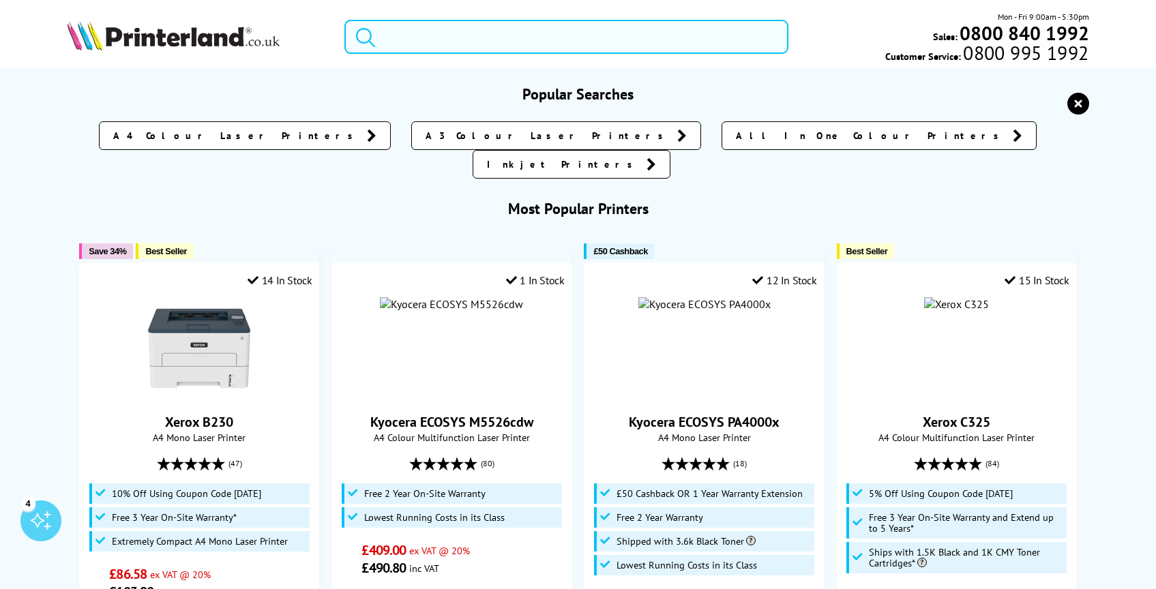
paste input "HP Envy 6120e"
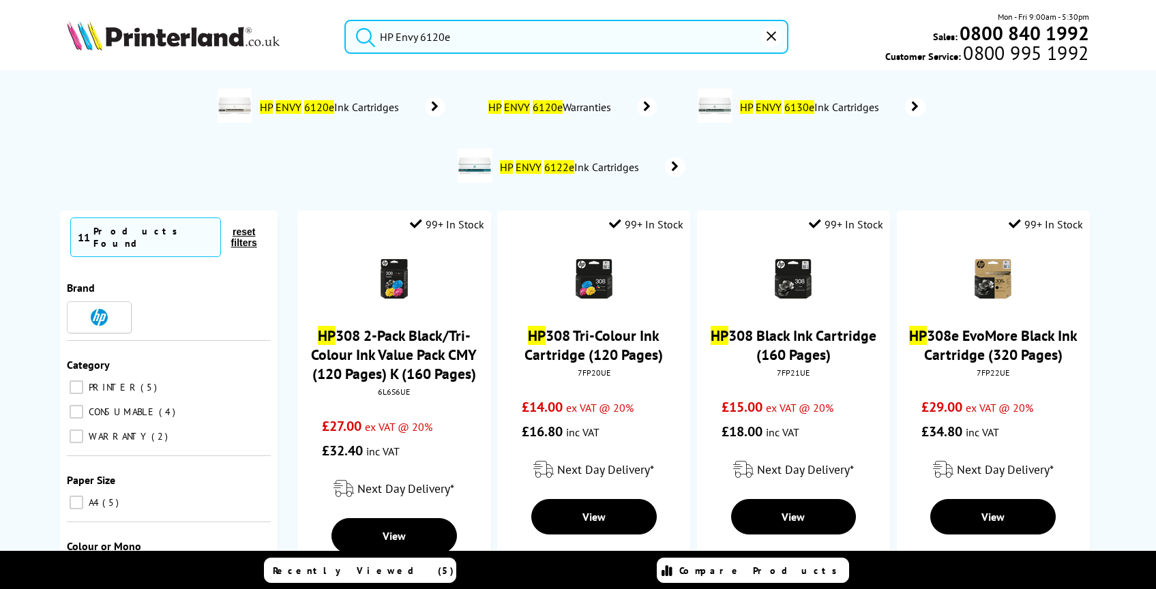
type input "HP Envy 6120e"
click at [345, 20] on button "submit" at bounding box center [362, 35] width 34 height 30
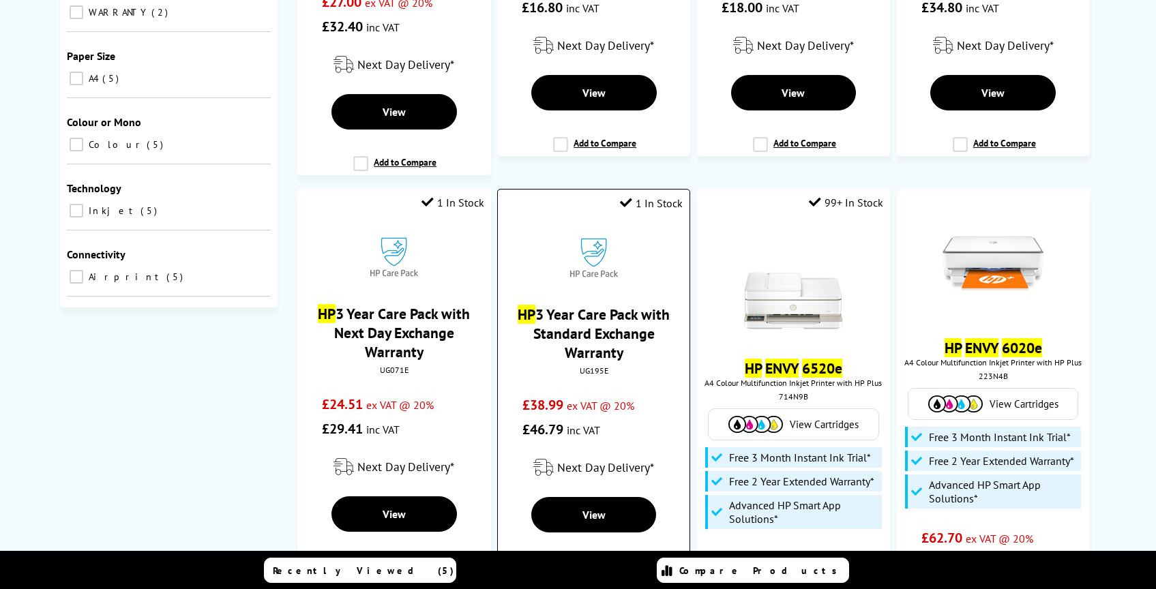
scroll to position [593, 0]
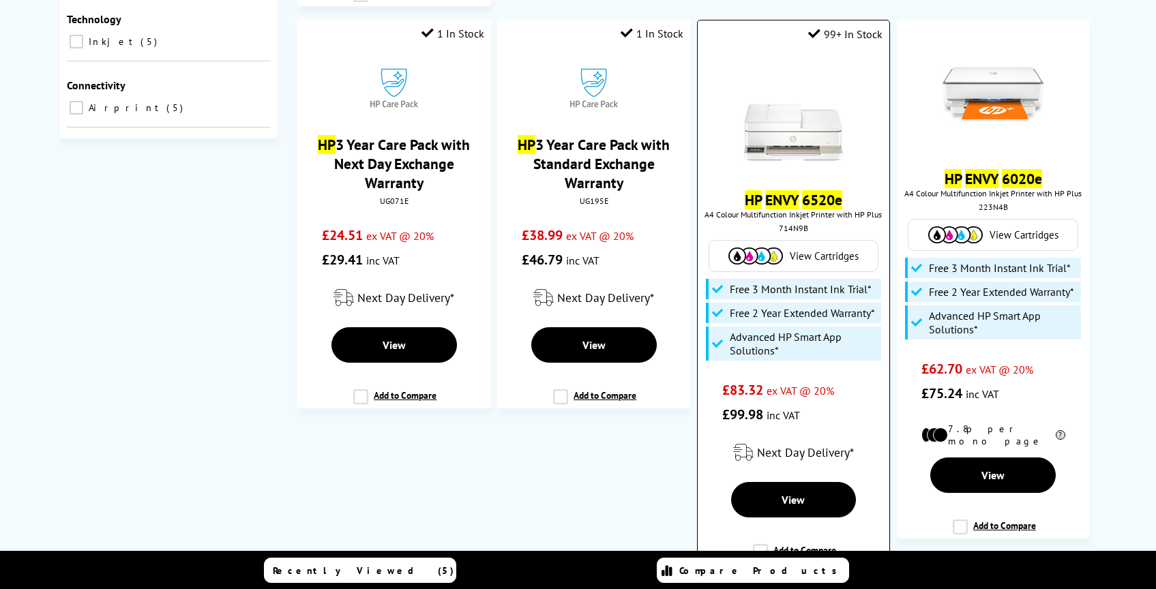
click at [801, 207] on link "HP ENVY 6520e" at bounding box center [794, 199] width 98 height 19
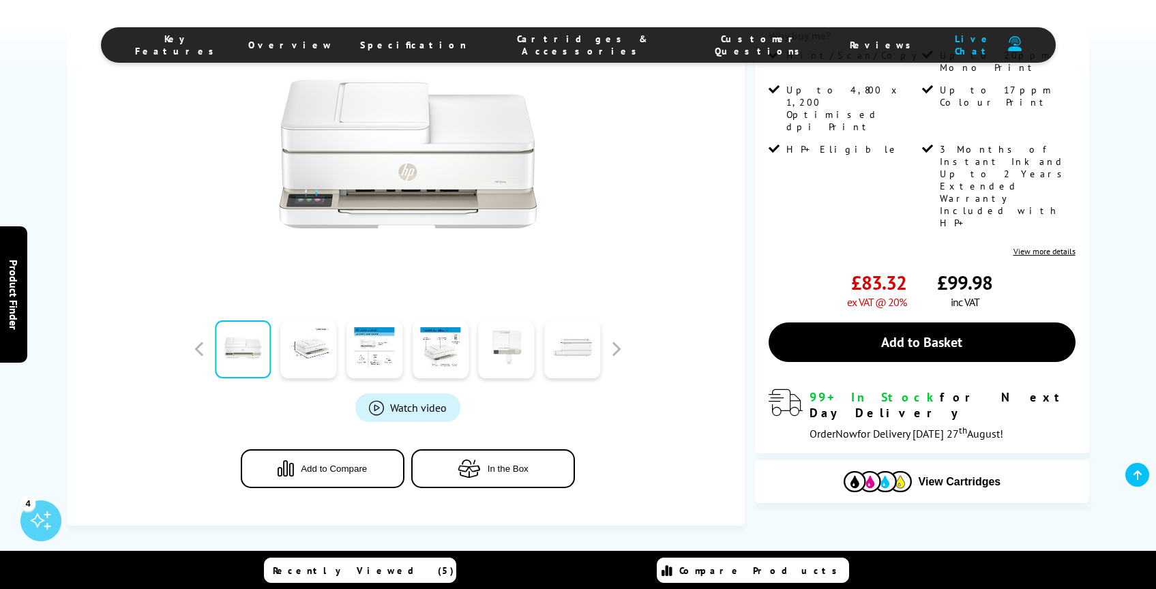
scroll to position [623, 0]
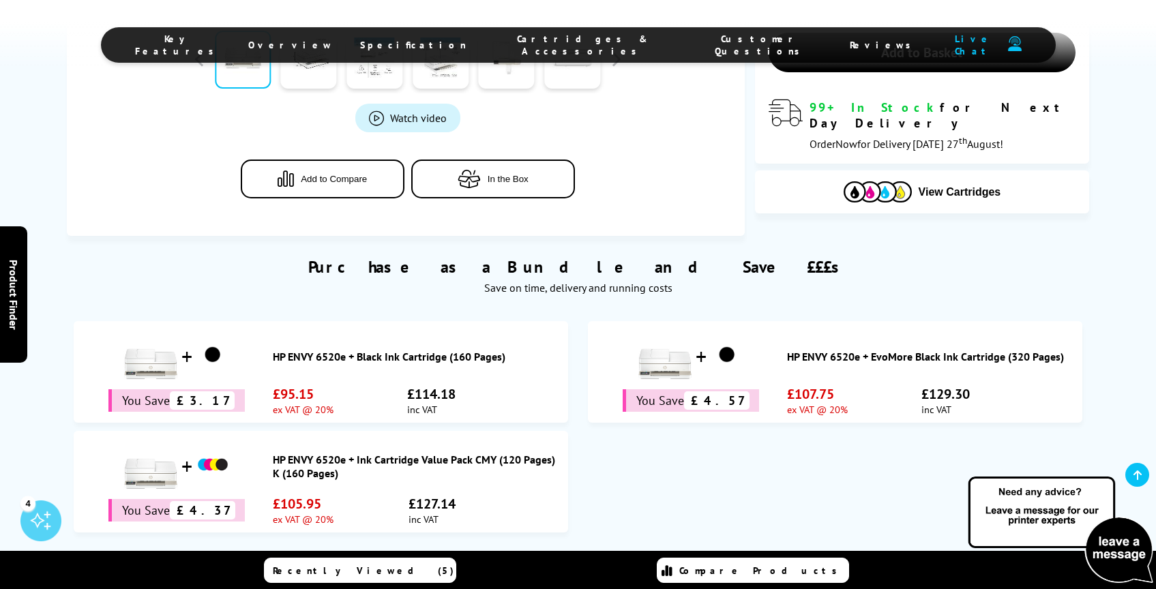
click at [546, 40] on span "Cartridges & Accessories" at bounding box center [583, 45] width 179 height 25
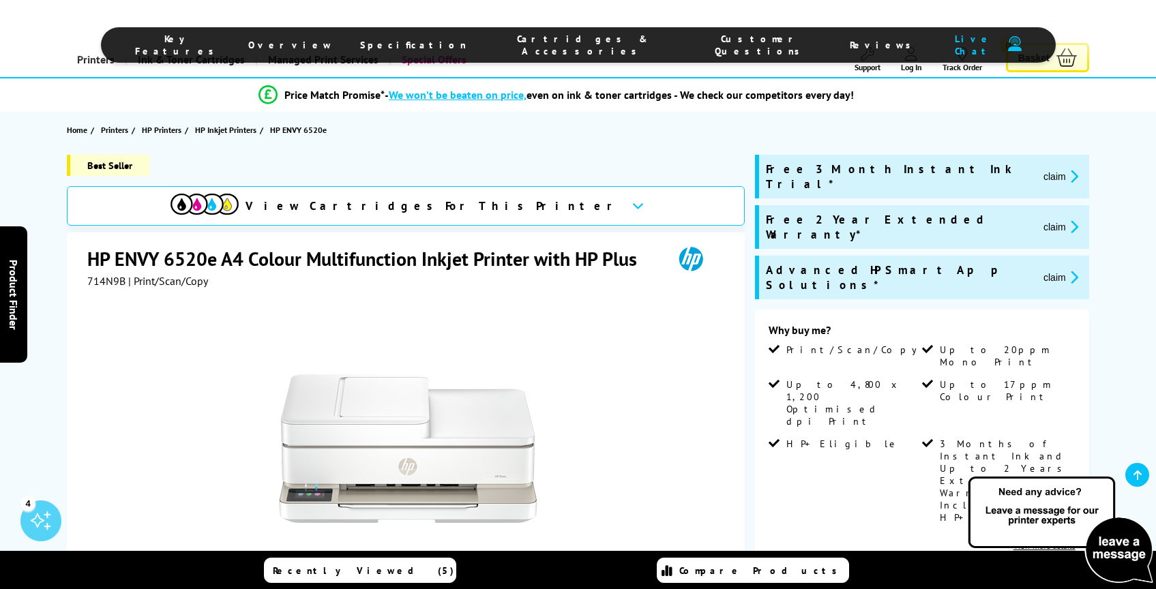
scroll to position [0, 0]
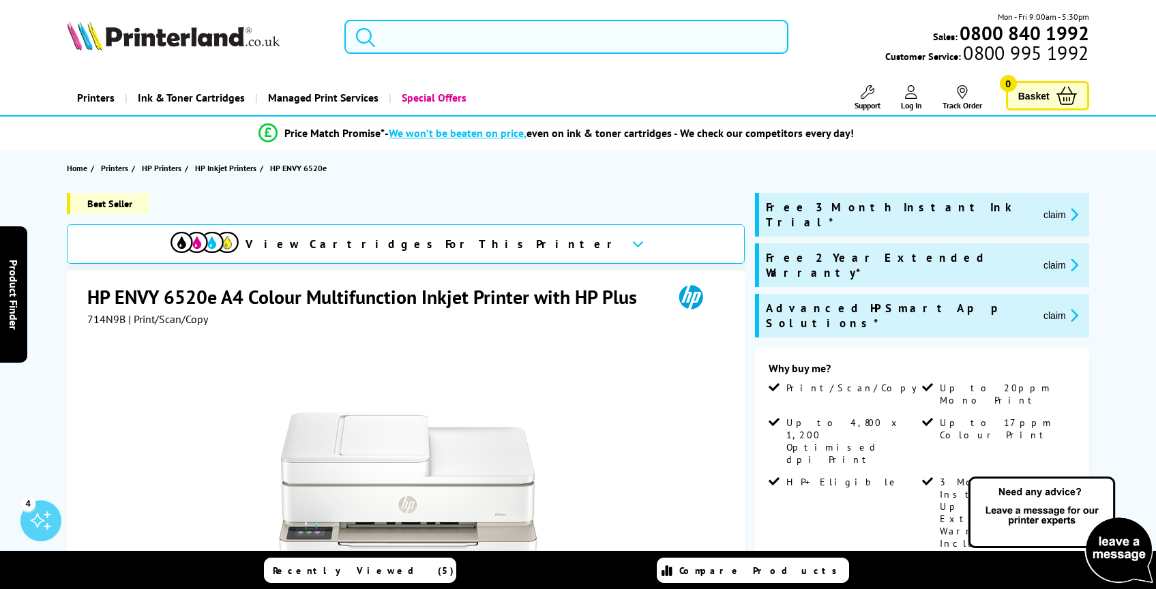
click at [419, 40] on input "search" at bounding box center [566, 37] width 444 height 34
paste input "HP DeskJet 4220e"
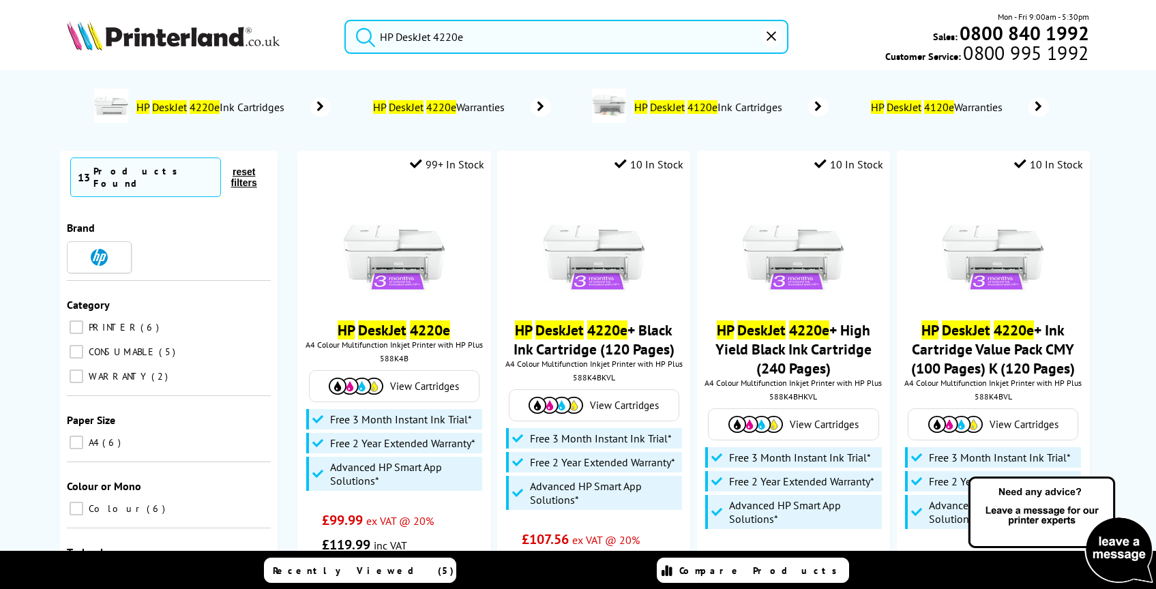
type input "HP DeskJet 4220e"
click at [345, 20] on button "submit" at bounding box center [362, 35] width 34 height 30
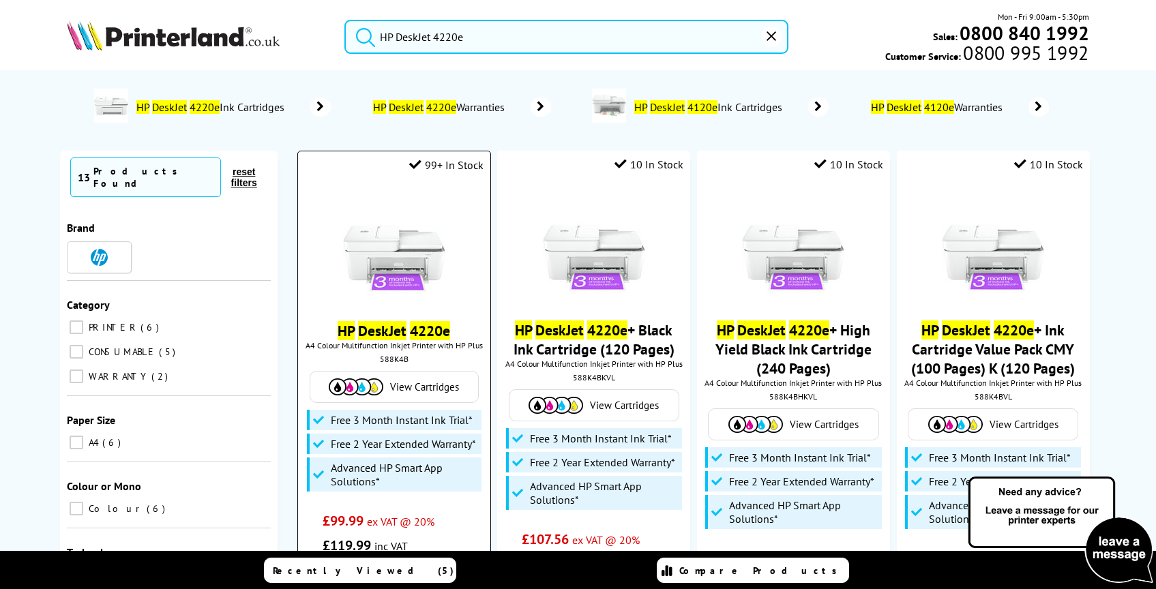
click at [403, 286] on img at bounding box center [394, 247] width 102 height 102
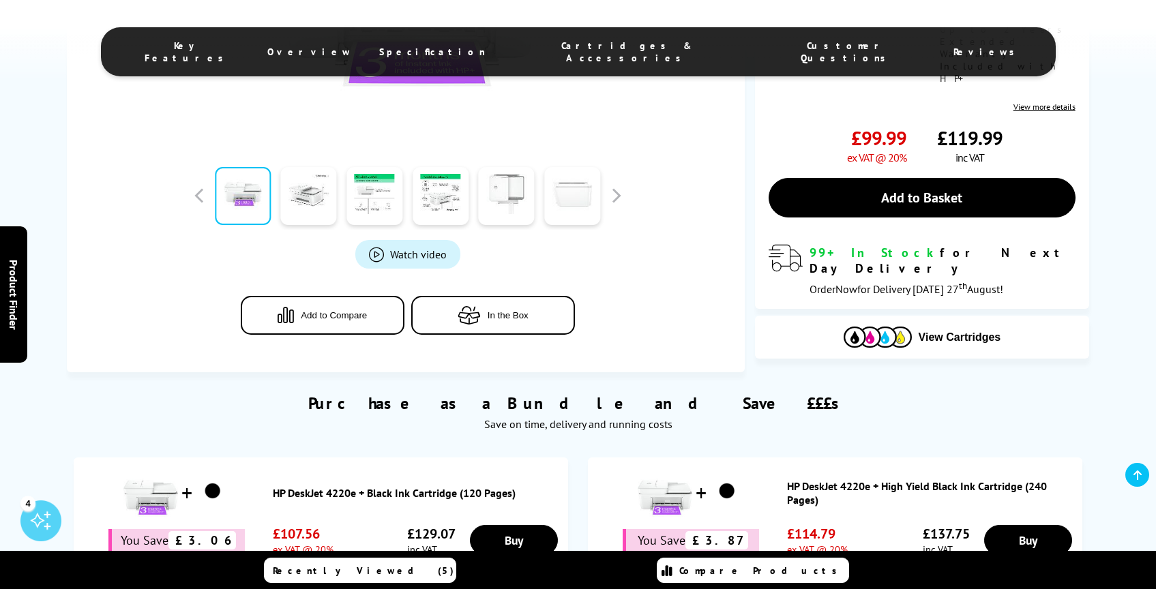
scroll to position [716, 0]
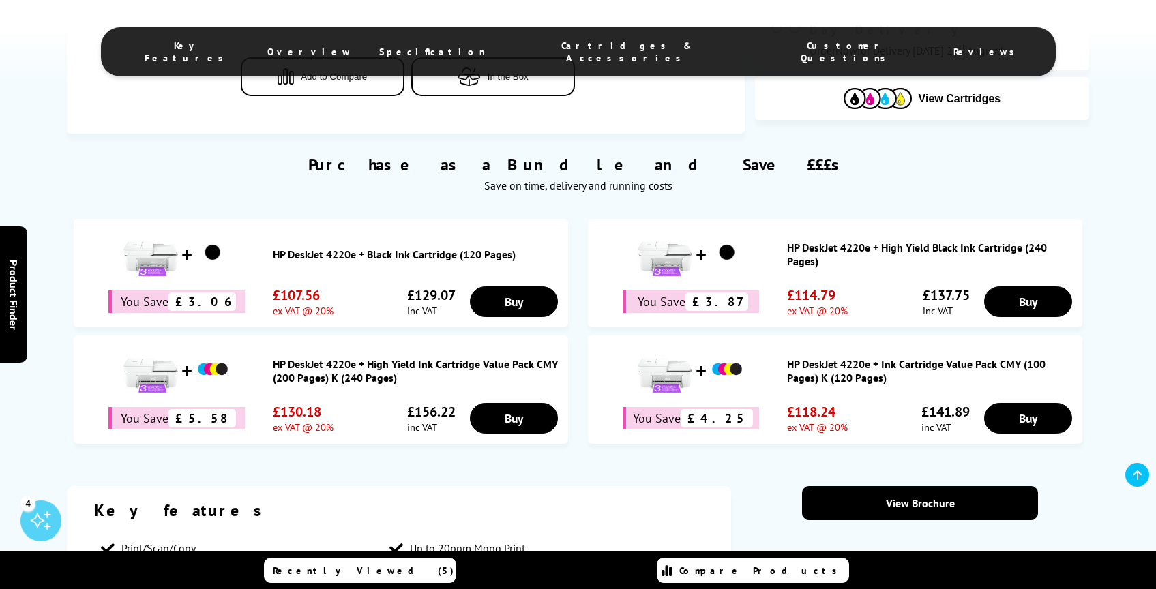
drag, startPoint x: 506, startPoint y: 39, endPoint x: 584, endPoint y: 40, distance: 78.4
click at [584, 40] on ul "Key Features Overview Specification Cartridges & Accessories Customer Questions…" at bounding box center [578, 51] width 955 height 49
click at [595, 44] on span "Cartridges & Accessories" at bounding box center [627, 52] width 228 height 25
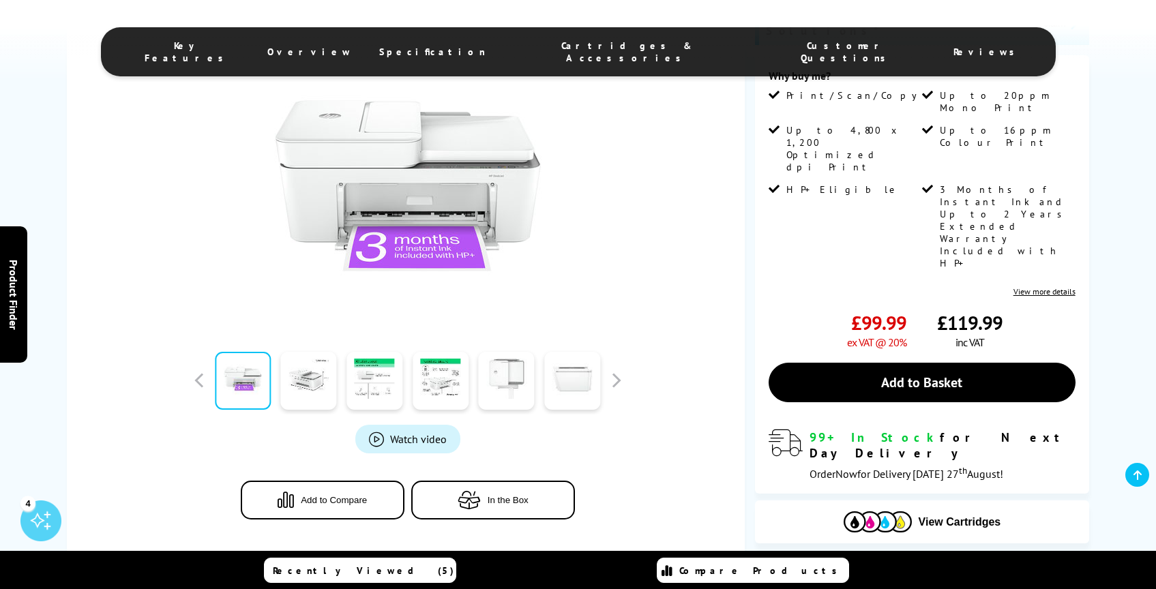
scroll to position [0, 0]
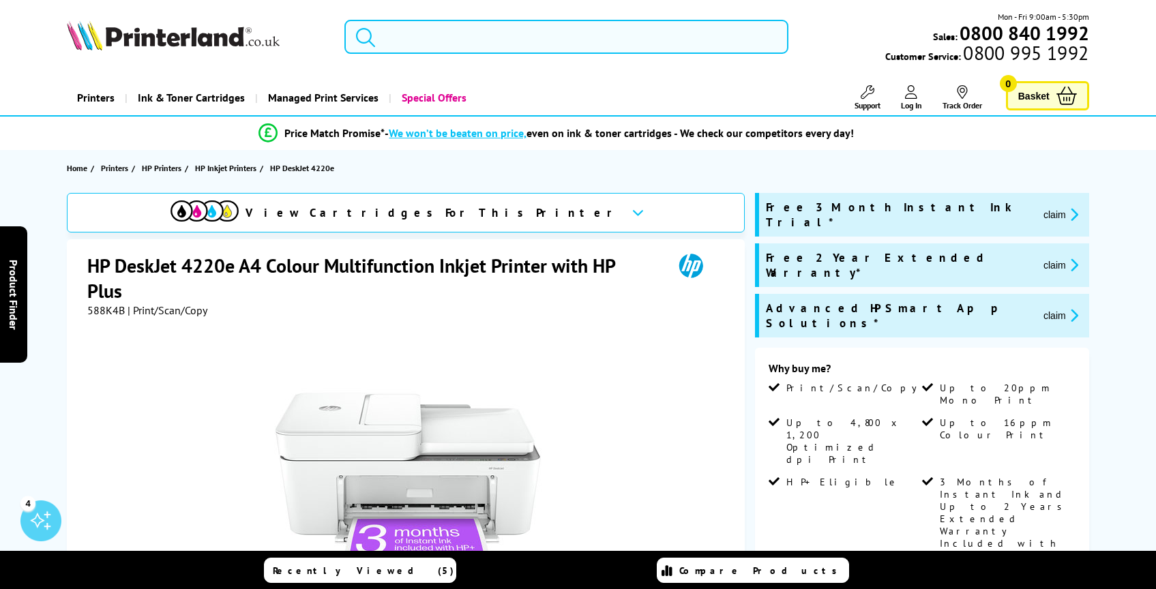
click at [430, 33] on input "search" at bounding box center [566, 37] width 444 height 34
paste input "HP OfficeJet Pro 8132e"
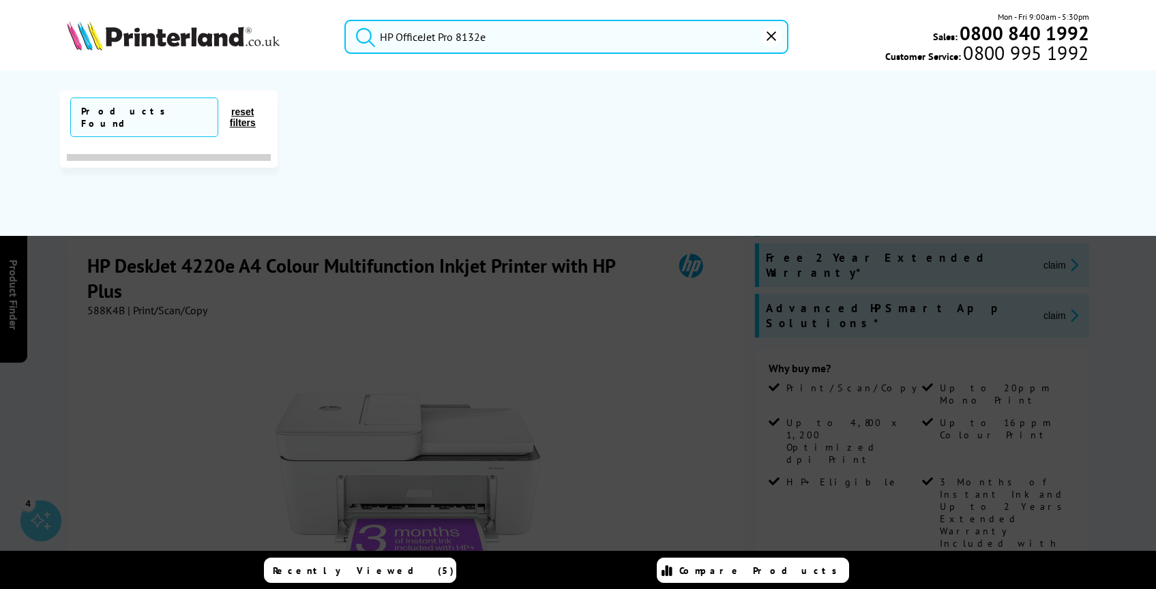
type input "HP OfficeJet Pro 8132e"
click at [345, 20] on button "submit" at bounding box center [362, 35] width 34 height 30
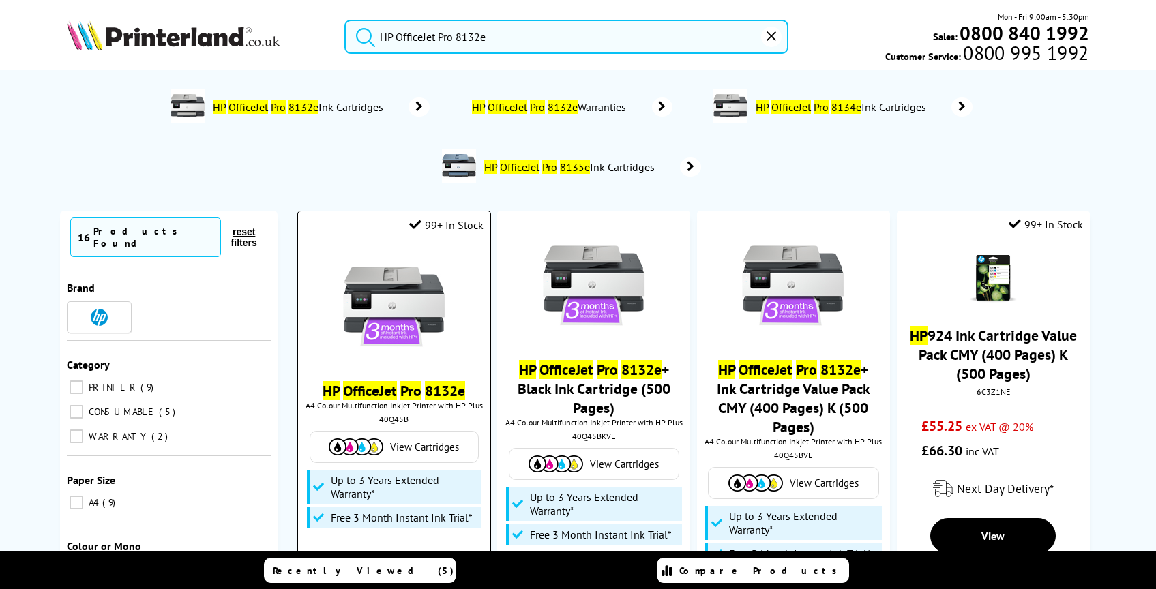
click at [413, 268] on img at bounding box center [394, 307] width 102 height 102
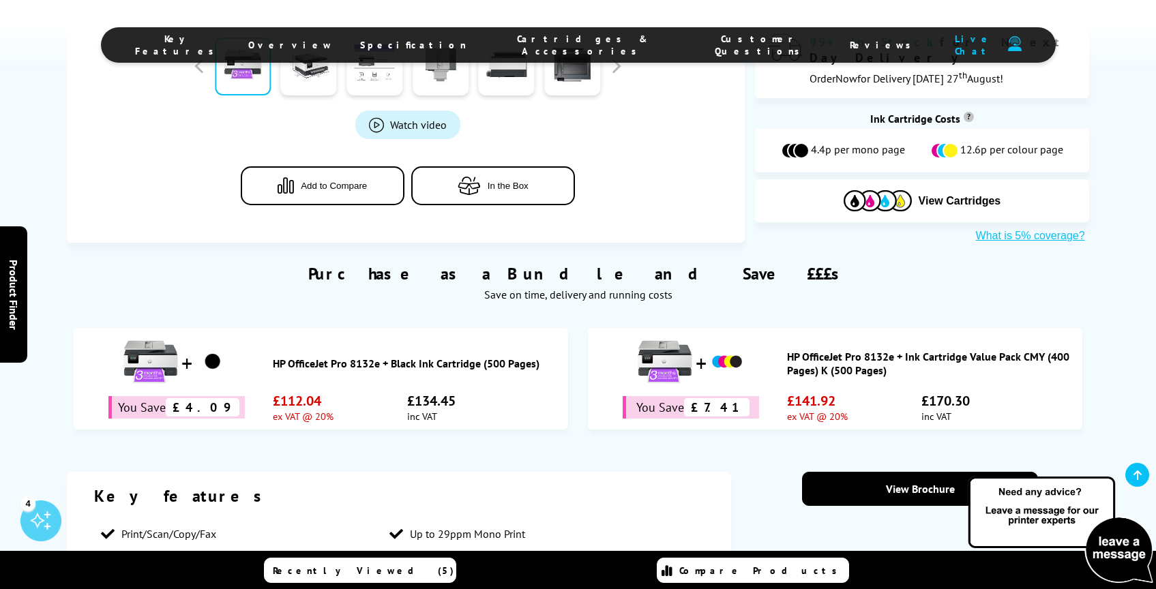
scroll to position [621, 0]
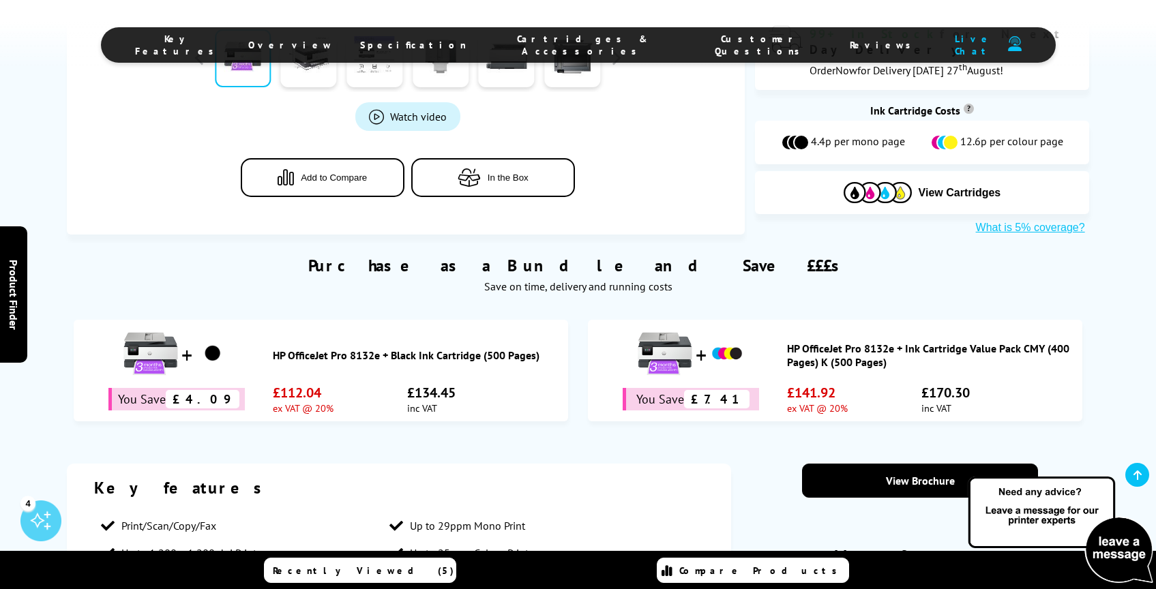
click at [565, 42] on span "Cartridges & Accessories" at bounding box center [583, 45] width 179 height 25
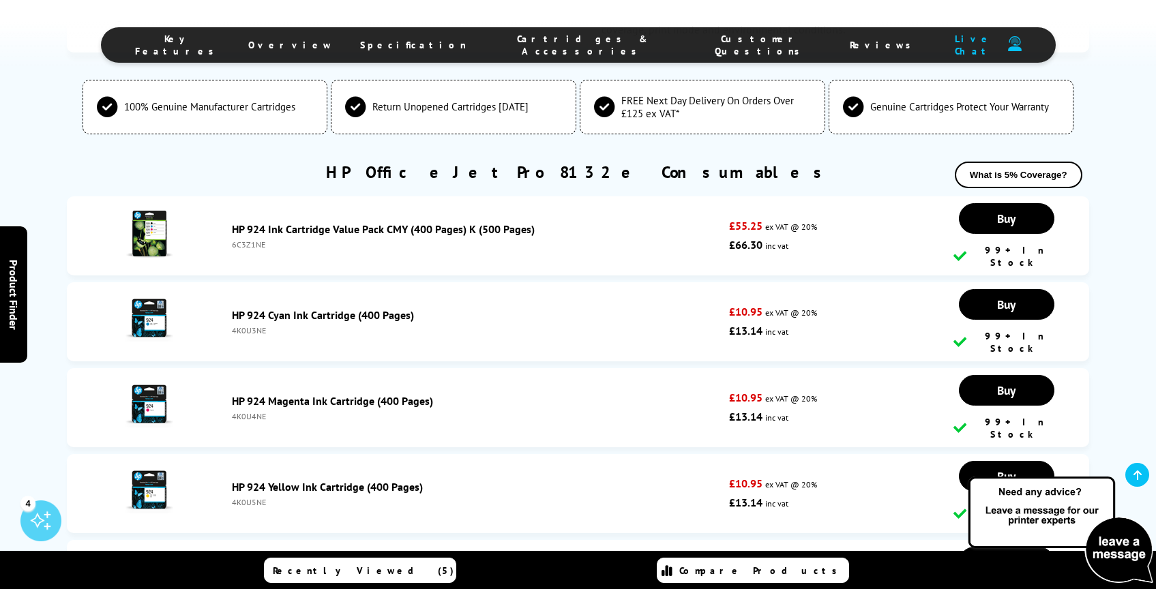
scroll to position [3621, 0]
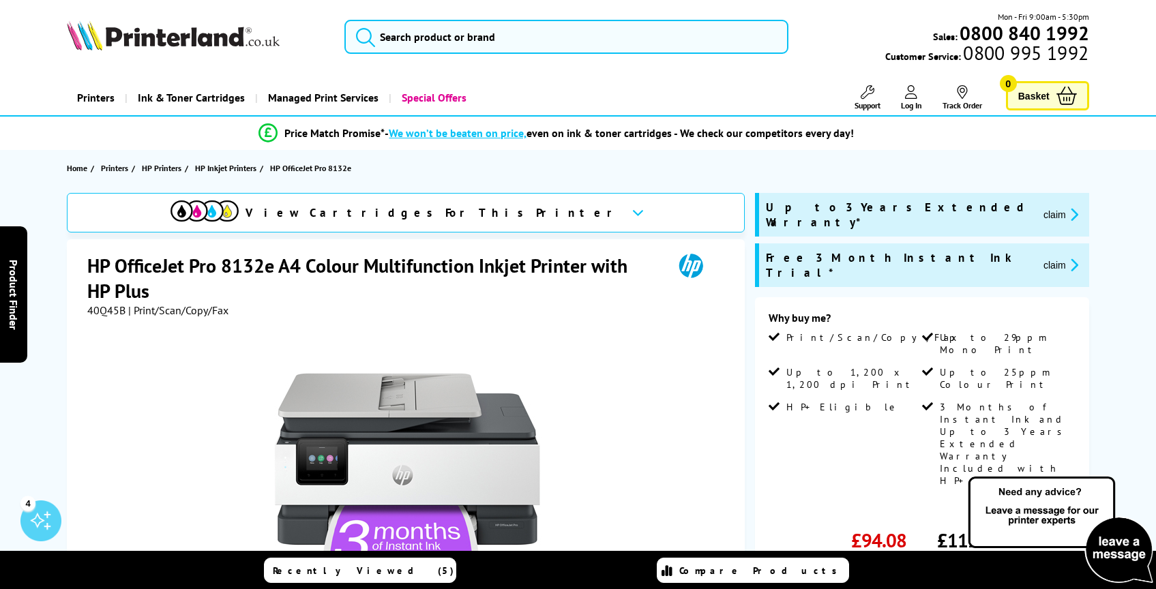
scroll to position [12, 0]
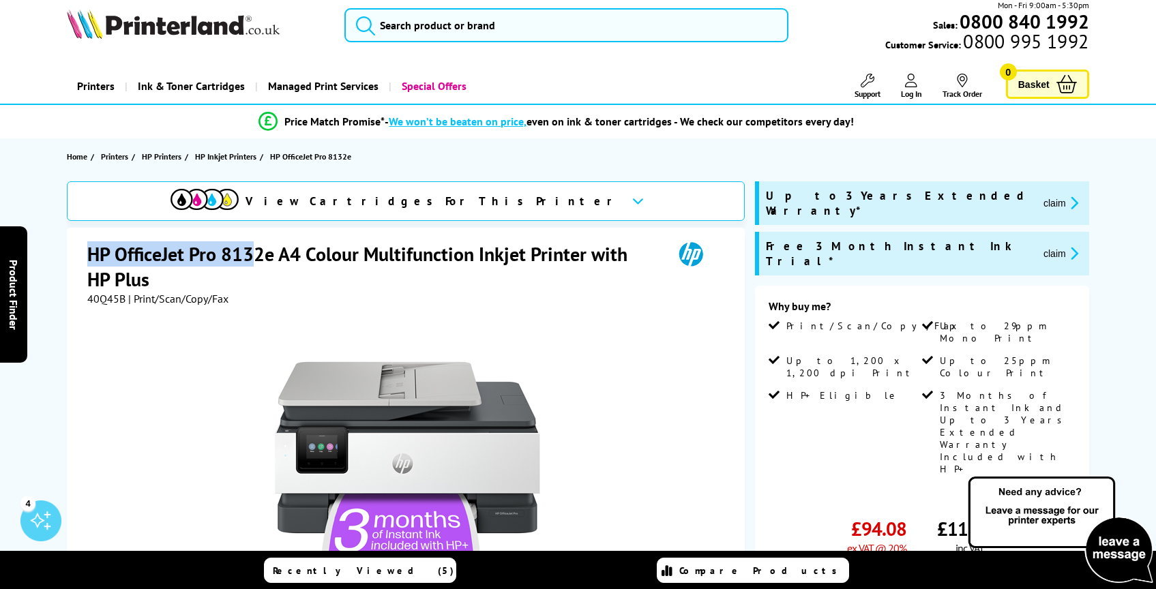
drag, startPoint x: 88, startPoint y: 255, endPoint x: 254, endPoint y: 254, distance: 165.7
click at [254, 254] on h1 "HP OfficeJet Pro 8132e A4 Colour Multifunction Inkjet Printer with HP Plus" at bounding box center [373, 266] width 572 height 50
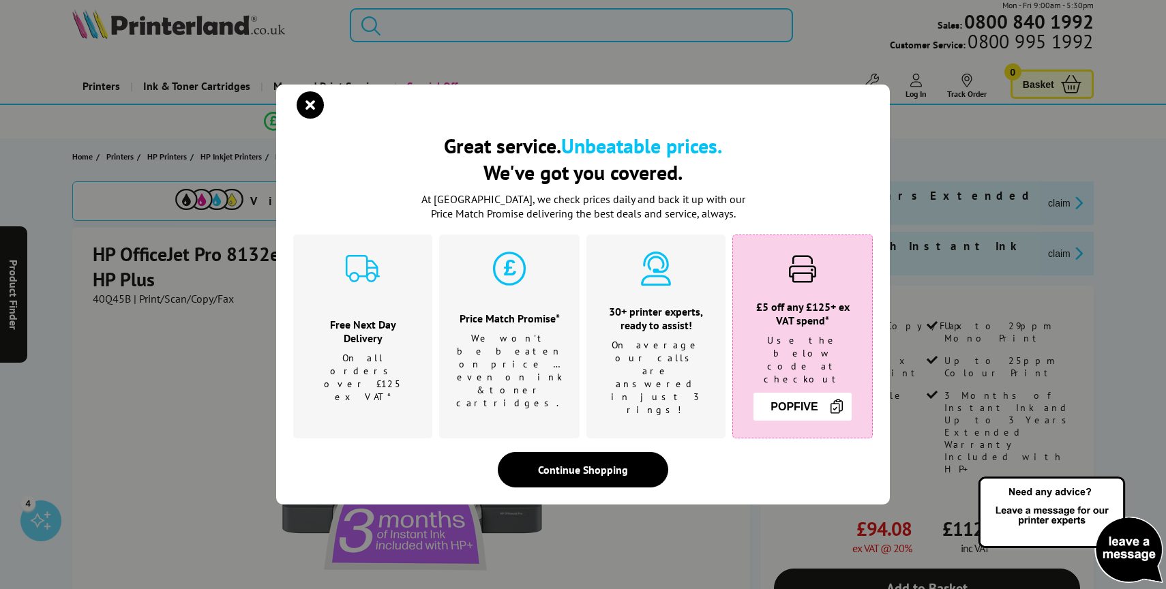
click at [115, 300] on div "Great service. Unbeatable prices. We've got you covered. Great service. Unbeata…" at bounding box center [583, 294] width 1166 height 589
click at [317, 108] on icon "close modal" at bounding box center [310, 104] width 27 height 27
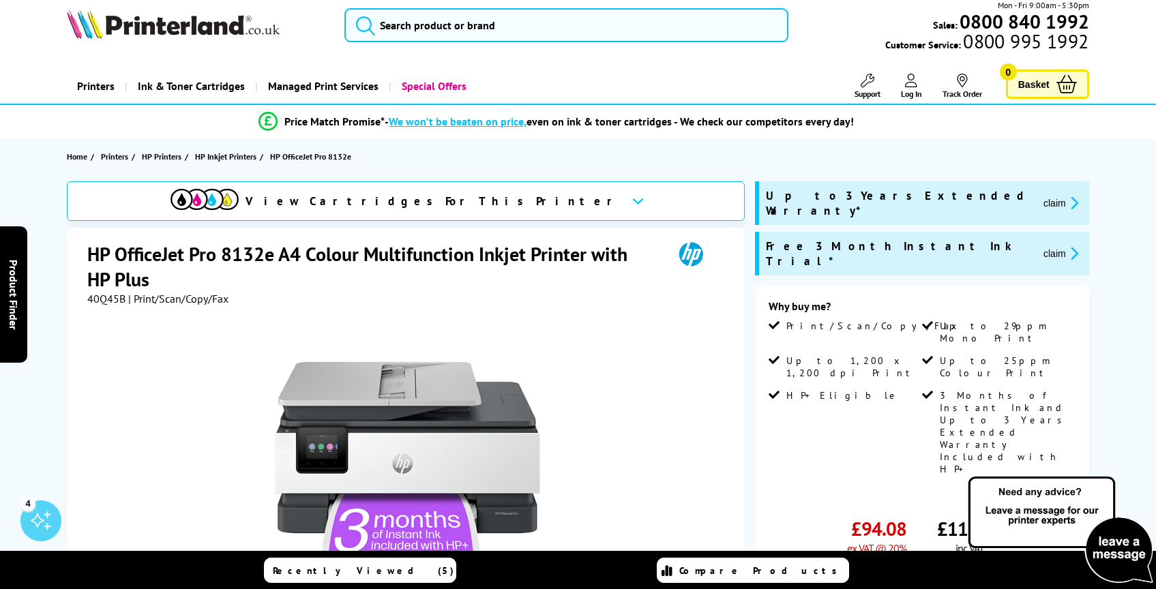
click at [109, 299] on span "40Q45B" at bounding box center [106, 299] width 38 height 14
copy span "40Q45B"
click at [401, 35] on input "search" at bounding box center [566, 25] width 444 height 34
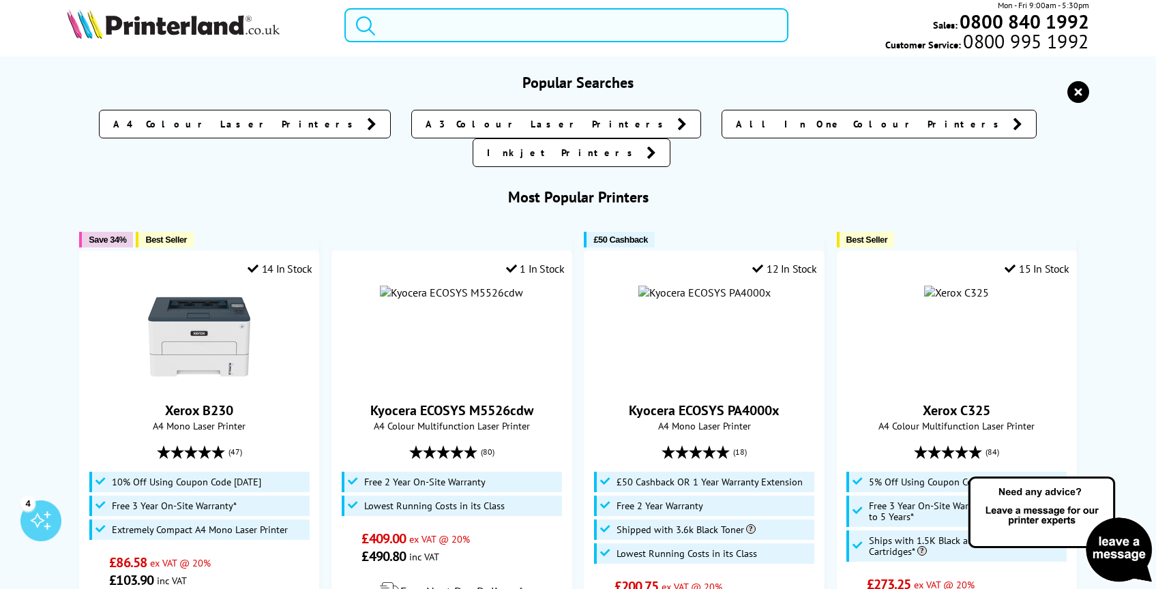
paste input "5A0S3B#687"
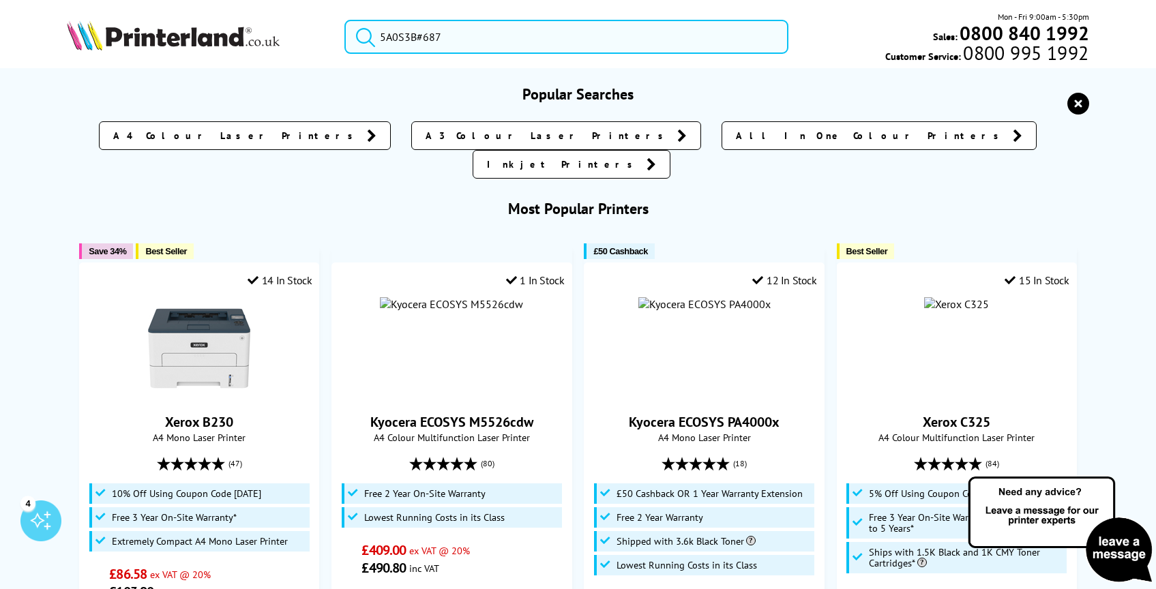
click at [345, 20] on button "submit" at bounding box center [362, 35] width 34 height 30
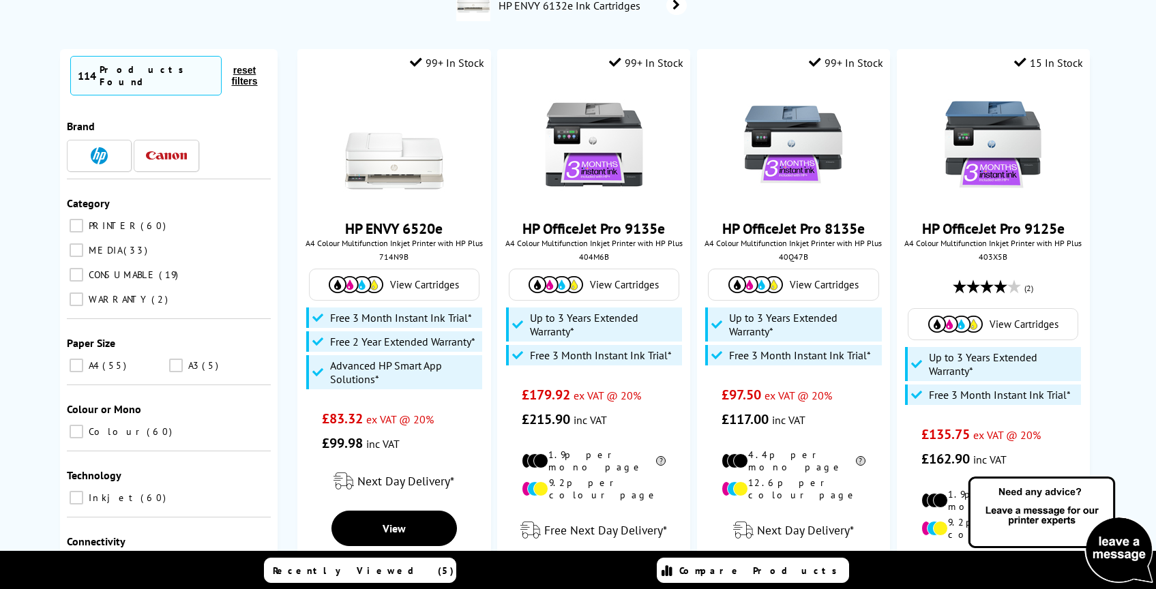
scroll to position [193, 0]
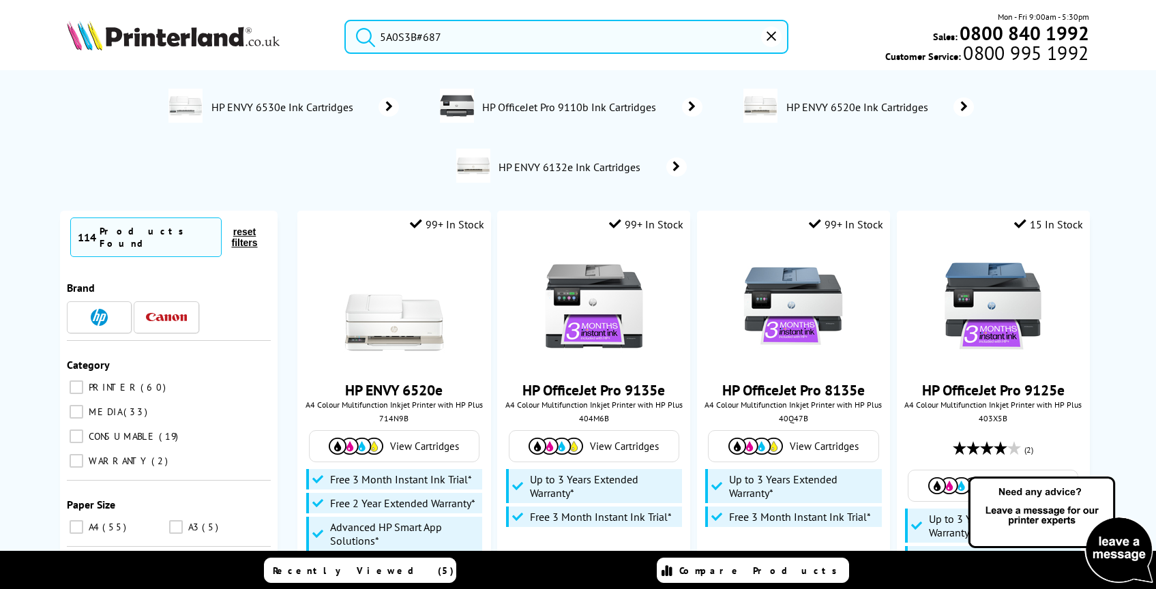
click at [419, 35] on input "5A0S3B#687" at bounding box center [566, 37] width 444 height 34
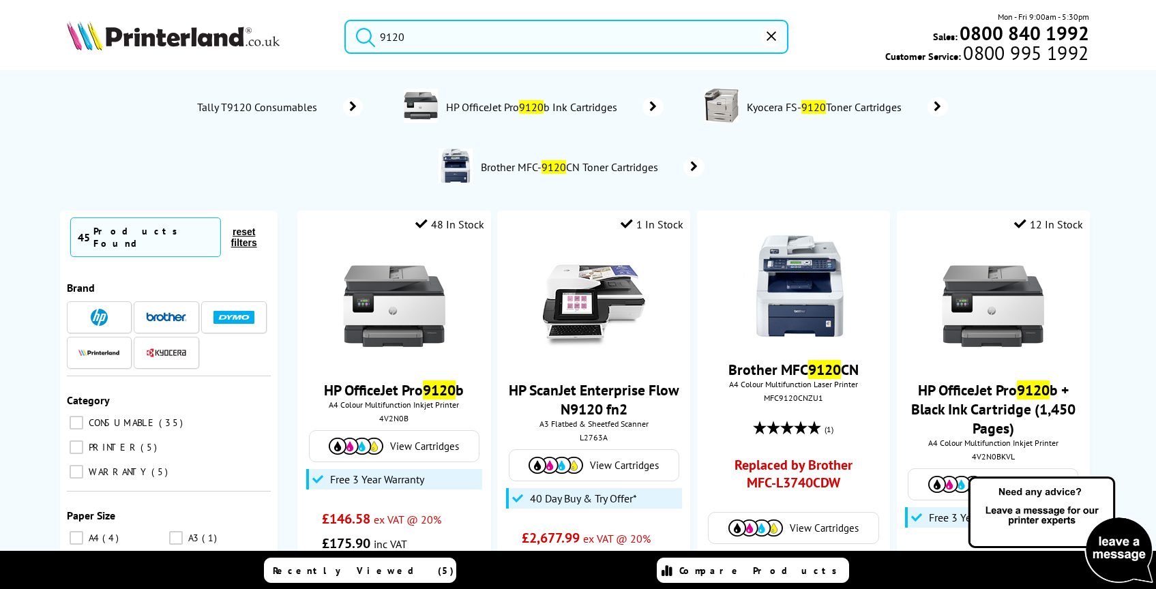
click at [441, 46] on input "9120" at bounding box center [566, 37] width 444 height 34
type input "0"
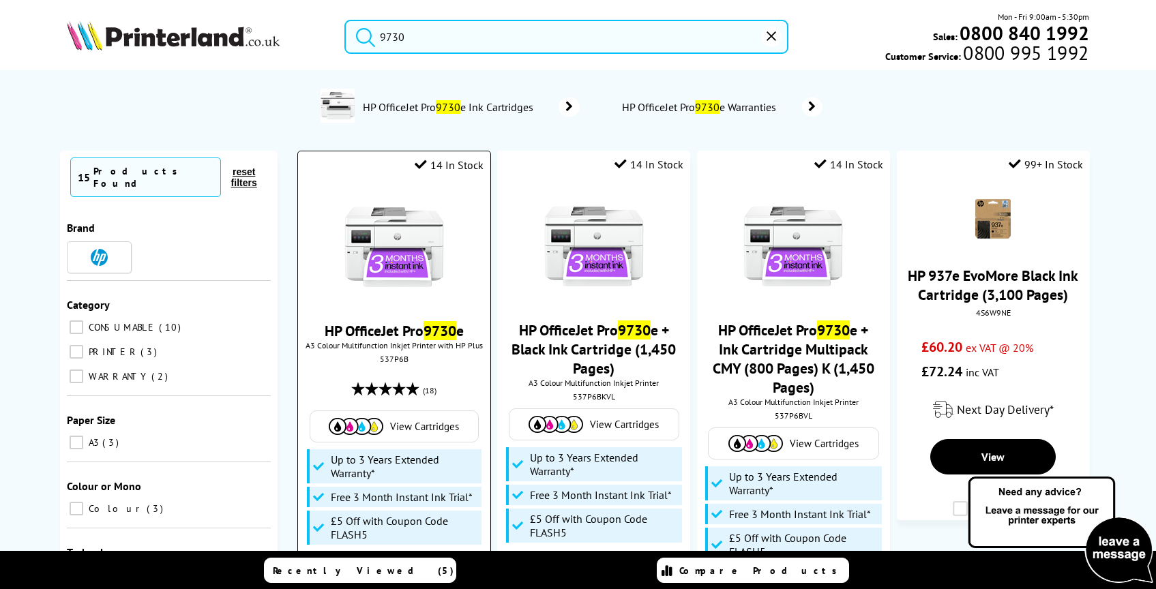
type input "9730"
click at [410, 236] on img at bounding box center [394, 247] width 102 height 102
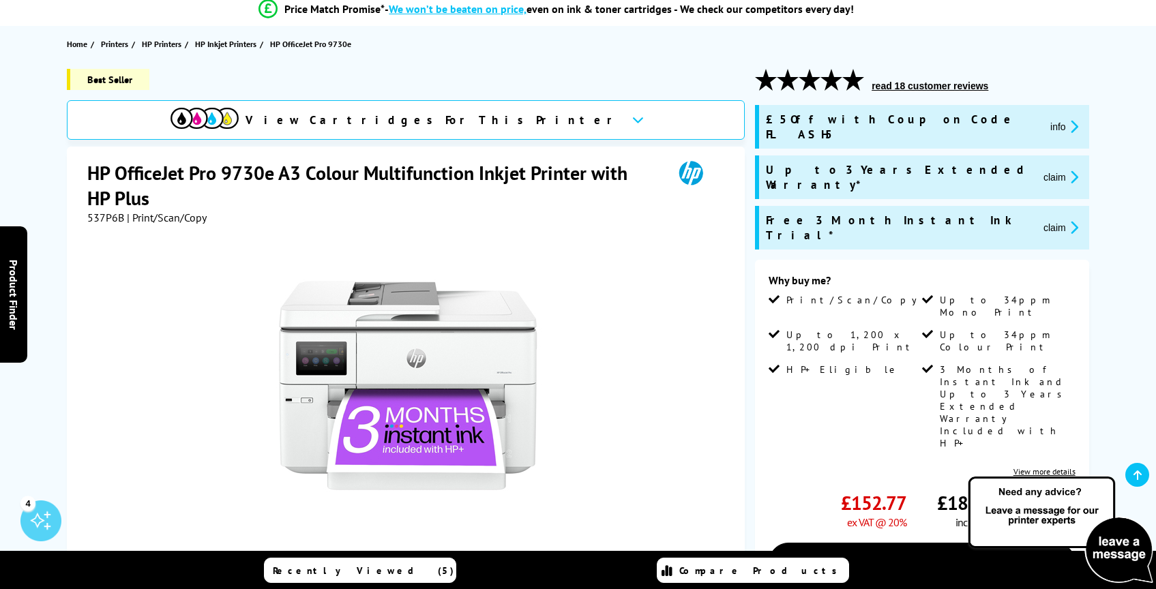
scroll to position [169, 0]
